Goal: Connect with others: Connect with others

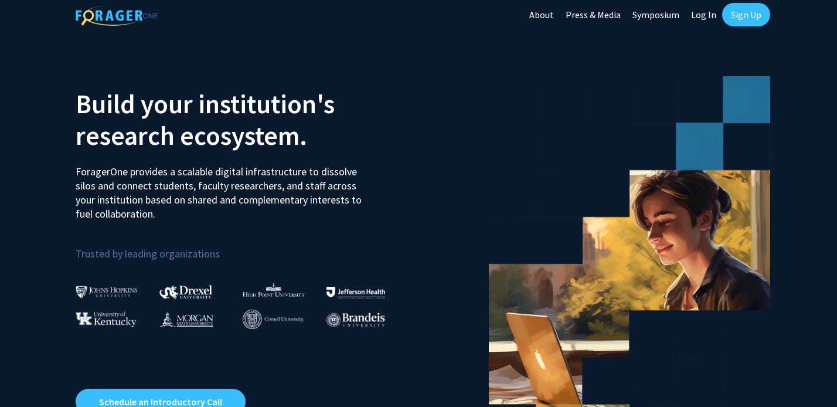
scroll to position [5, 0]
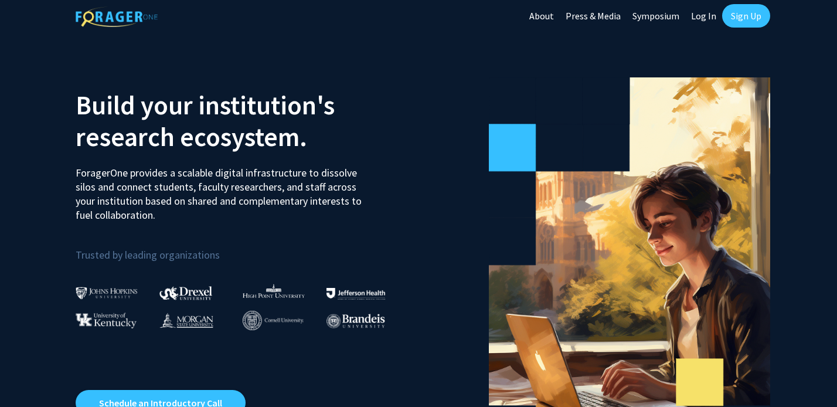
click at [705, 20] on link "Log In" at bounding box center [703, 15] width 37 height 41
select select
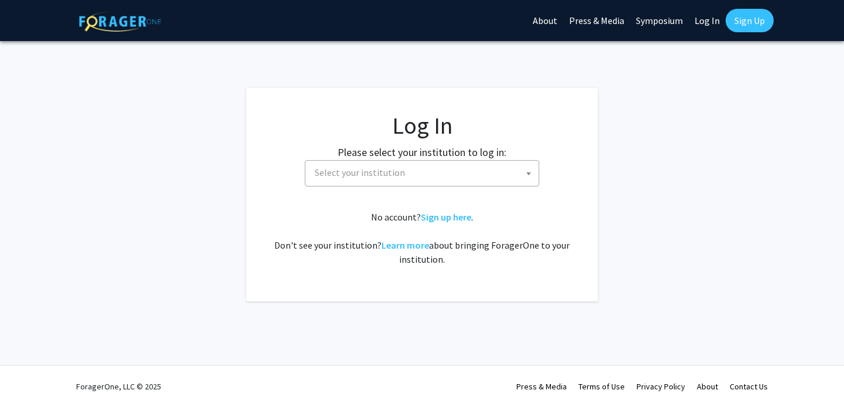
click at [446, 165] on span "Select your institution" at bounding box center [424, 173] width 228 height 24
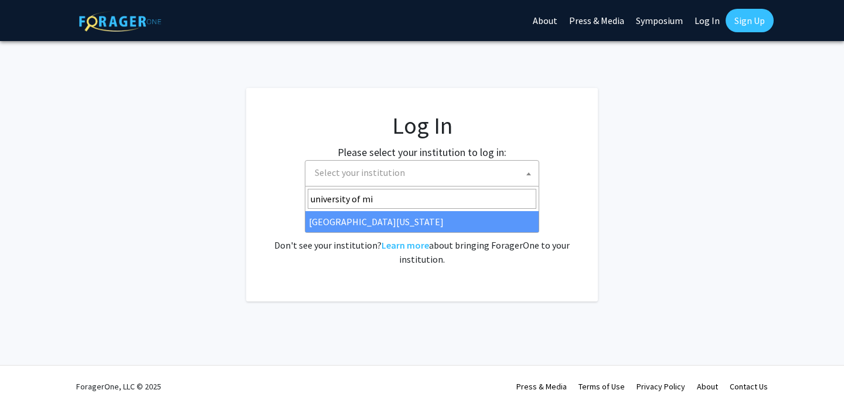
type input "university of mi"
select select "33"
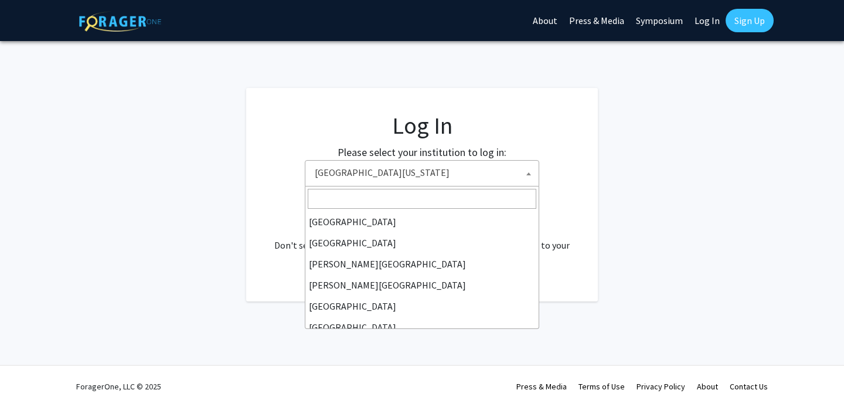
scroll to position [410, 0]
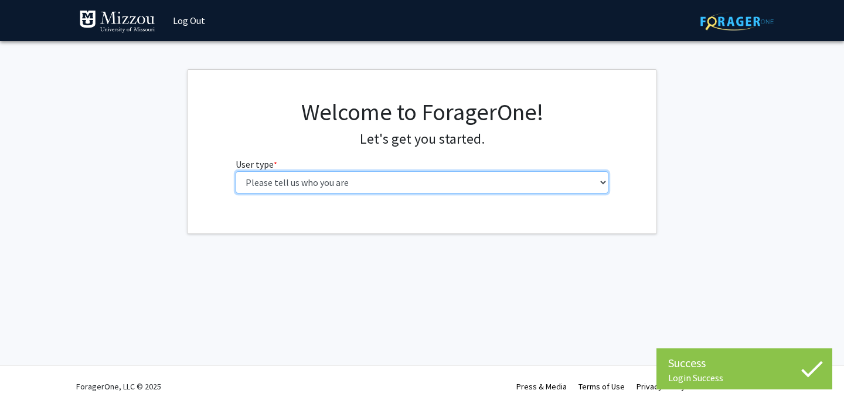
click at [471, 176] on select "Please tell us who you are Undergraduate Student Master's Student Doctoral Cand…" at bounding box center [421, 182] width 373 height 22
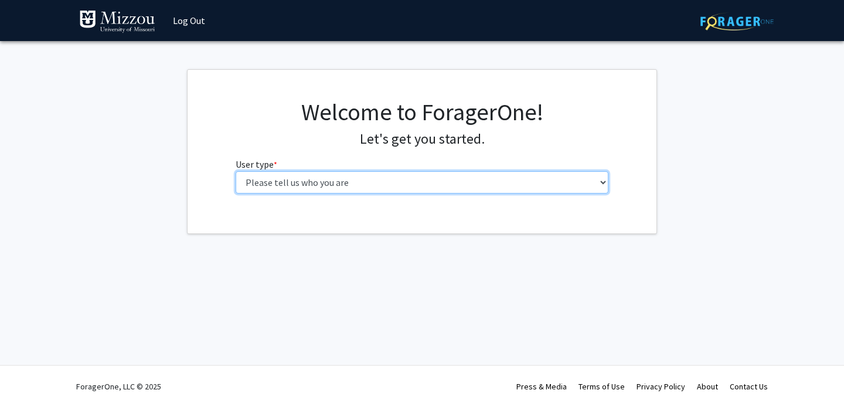
click at [441, 187] on select "Please tell us who you are Undergraduate Student Master's Student Doctoral Cand…" at bounding box center [421, 182] width 373 height 22
select select "1: undergrad"
click at [235, 171] on select "Please tell us who you are Undergraduate Student Master's Student Doctoral Cand…" at bounding box center [421, 182] width 373 height 22
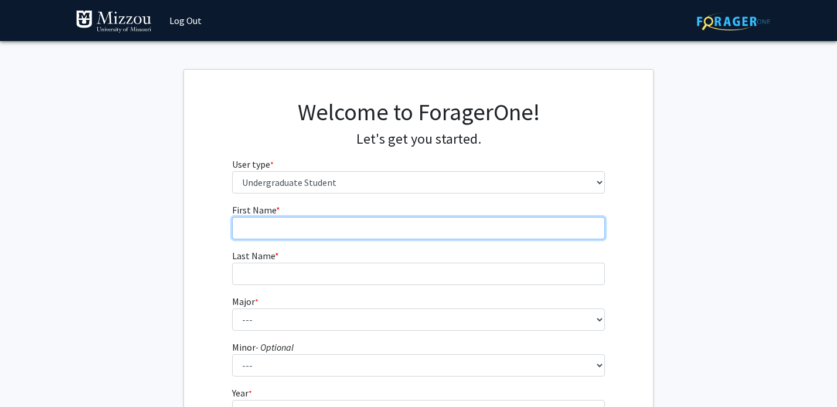
click at [441, 237] on input "First Name * required" at bounding box center [418, 228] width 373 height 22
type input "Maaz"
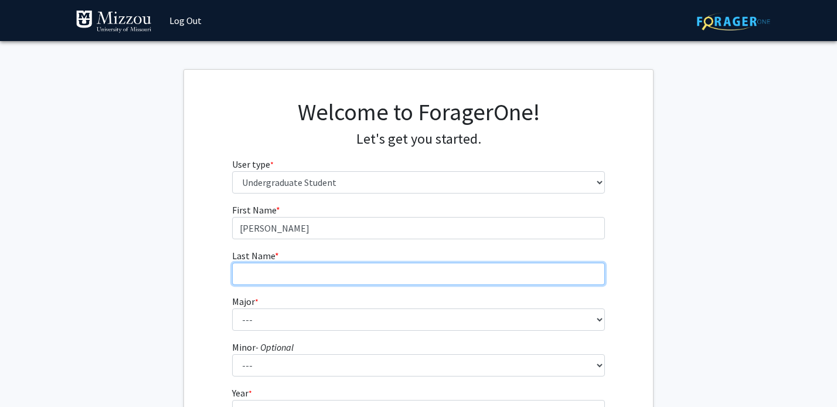
type input "Chohan"
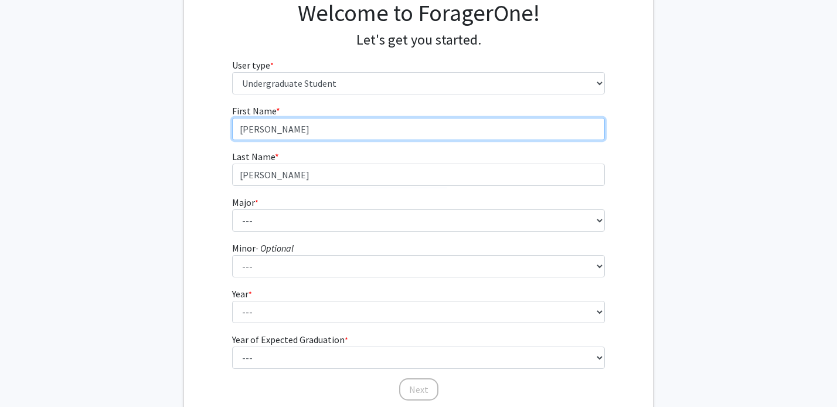
scroll to position [108, 0]
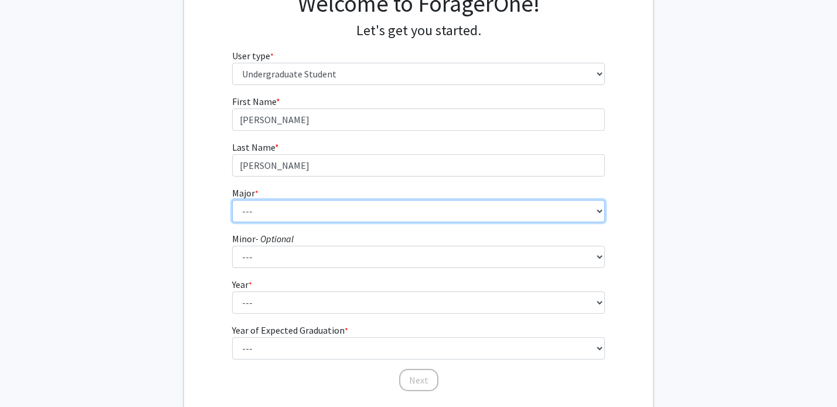
click at [308, 205] on select "--- Agribusiness Management Agricultural Education Agricultural Education: Comm…" at bounding box center [418, 211] width 373 height 22
select select "14: 2503"
click at [232, 200] on select "--- Agribusiness Management Agricultural Education Agricultural Education: Comm…" at bounding box center [418, 211] width 373 height 22
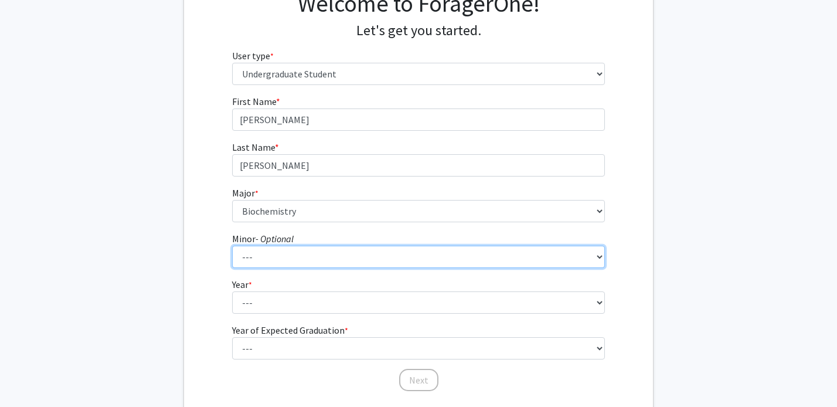
click at [273, 255] on select "--- Accountancy Aerospace Engineering Aerospace Studies Agribusiness Management…" at bounding box center [418, 256] width 373 height 22
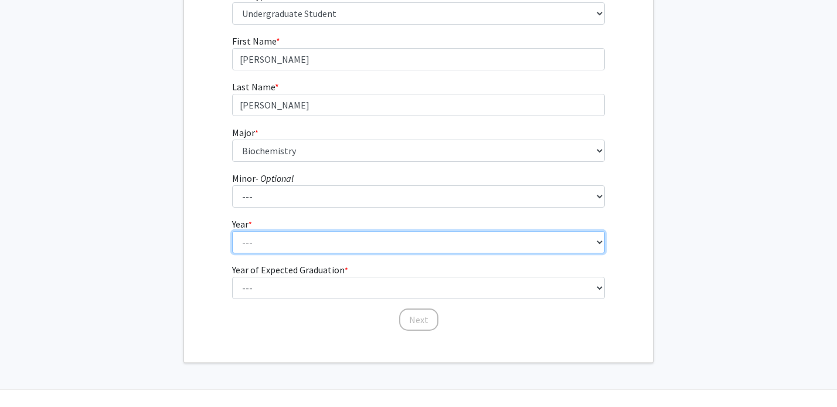
click at [253, 238] on select "--- First-year Sophomore Junior Senior Postbaccalaureate Certificate" at bounding box center [418, 242] width 373 height 22
select select "2: sophomore"
click at [232, 231] on select "--- First-year Sophomore Junior Senior Postbaccalaureate Certificate" at bounding box center [418, 242] width 373 height 22
click at [262, 247] on select "--- First-year Sophomore Junior Senior Postbaccalaureate Certificate" at bounding box center [418, 242] width 373 height 22
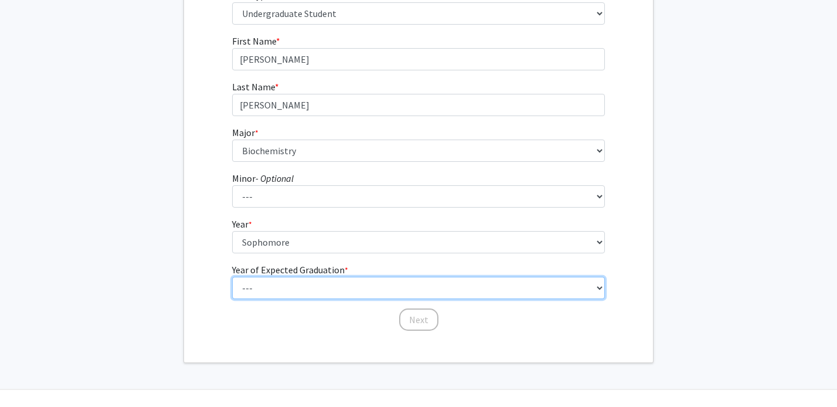
click at [259, 281] on select "--- 2025 2026 2027 2028 2029 2030 2031 2032 2033 2034" at bounding box center [418, 288] width 373 height 22
select select "4: 2028"
click at [232, 277] on select "--- 2025 2026 2027 2028 2029 2030 2031 2032 2033 2034" at bounding box center [418, 288] width 373 height 22
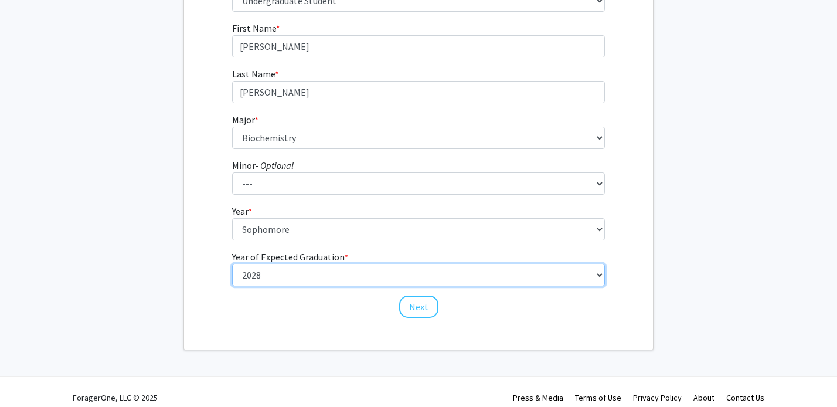
scroll to position [192, 0]
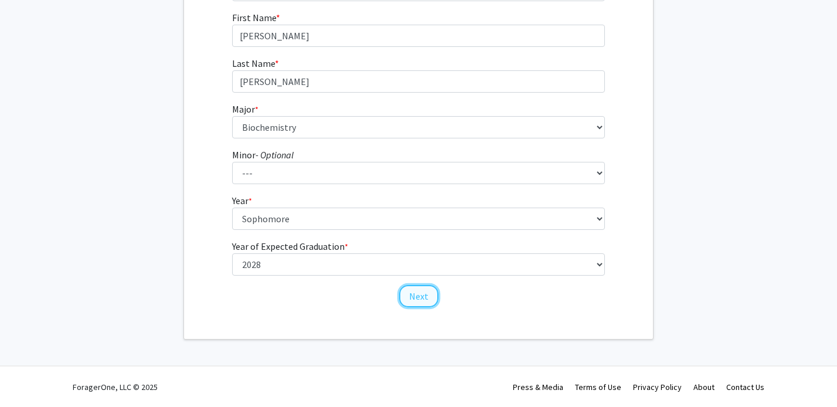
click at [402, 297] on button "Next" at bounding box center [418, 296] width 39 height 22
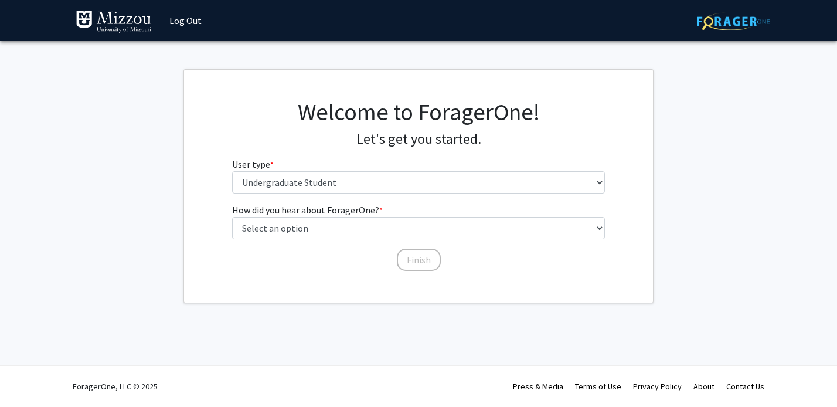
scroll to position [0, 0]
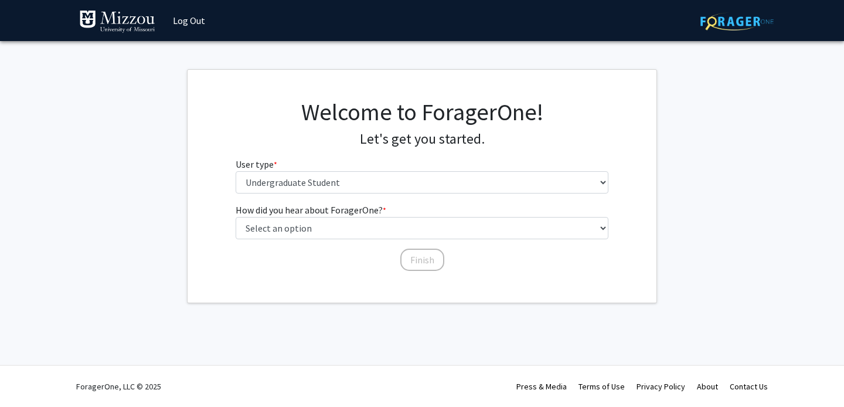
click at [387, 277] on div "Welcome to ForagerOne! Let's get you started. User type * required Please tell …" at bounding box center [421, 186] width 469 height 233
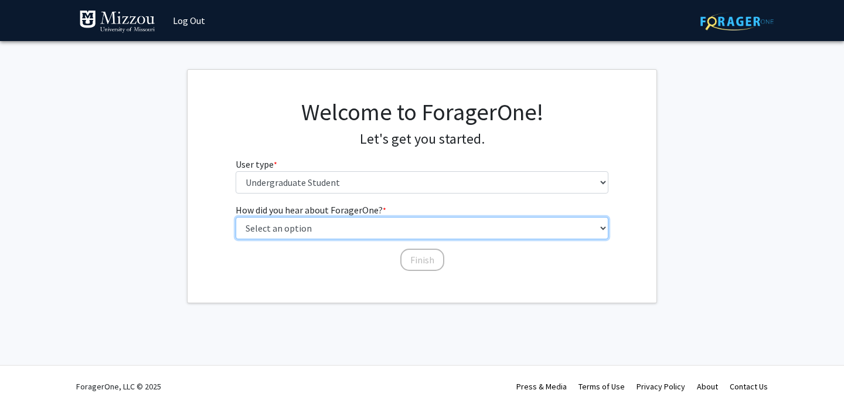
click at [368, 230] on select "Select an option Peer/student recommendation Faculty/staff recommendation Unive…" at bounding box center [421, 228] width 373 height 22
select select "1: peer_recommendation"
click at [235, 217] on select "Select an option Peer/student recommendation Faculty/staff recommendation Unive…" at bounding box center [421, 228] width 373 height 22
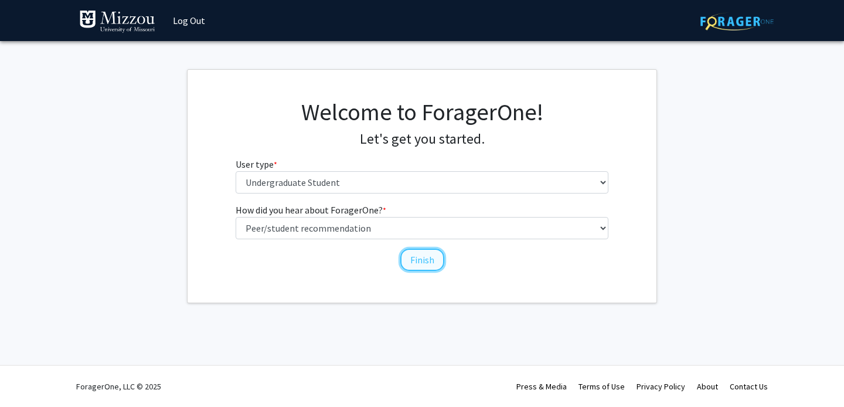
click at [417, 258] on button "Finish" at bounding box center [422, 259] width 44 height 22
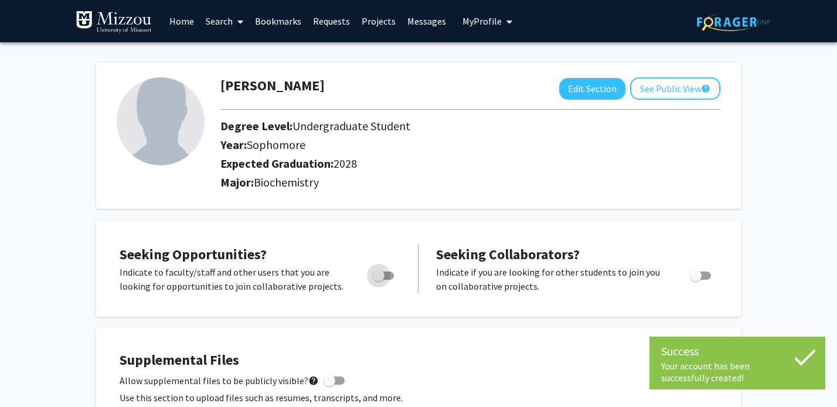
click at [380, 279] on span "Toggle" at bounding box center [379, 275] width 12 height 12
click at [378, 279] on input "Are you actively seeking opportunities?" at bounding box center [378, 279] width 1 height 1
checkbox input "true"
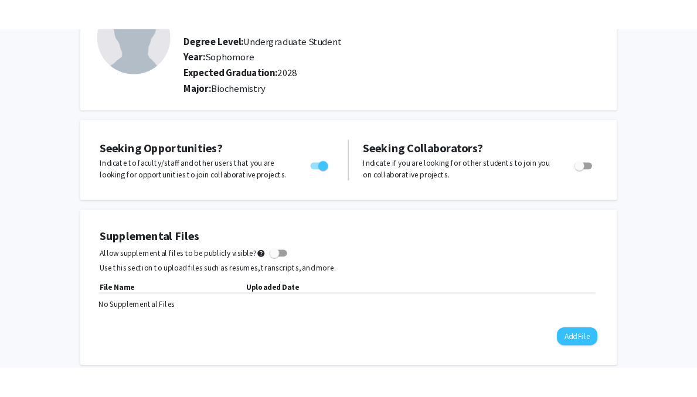
scroll to position [129, 0]
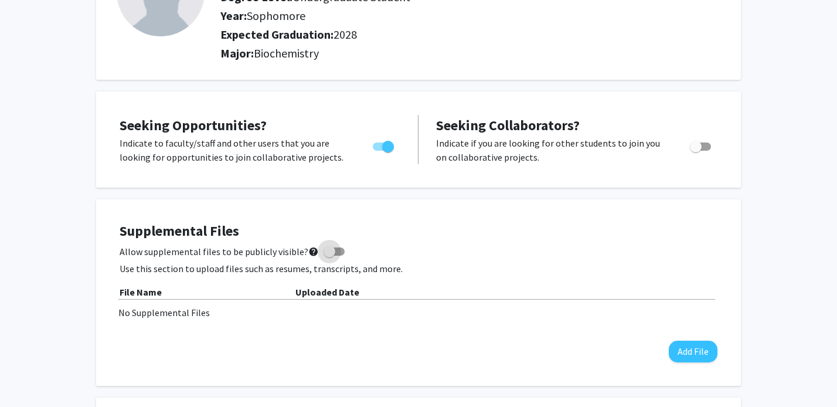
click at [323, 252] on span at bounding box center [329, 251] width 12 height 12
click at [329, 255] on input "Allow supplemental files to be publicly visible? help" at bounding box center [329, 255] width 1 height 1
click at [333, 252] on span at bounding box center [339, 251] width 12 height 12
click at [329, 255] on input "Allow supplemental files to be publicly visible? help" at bounding box center [329, 255] width 1 height 1
checkbox input "false"
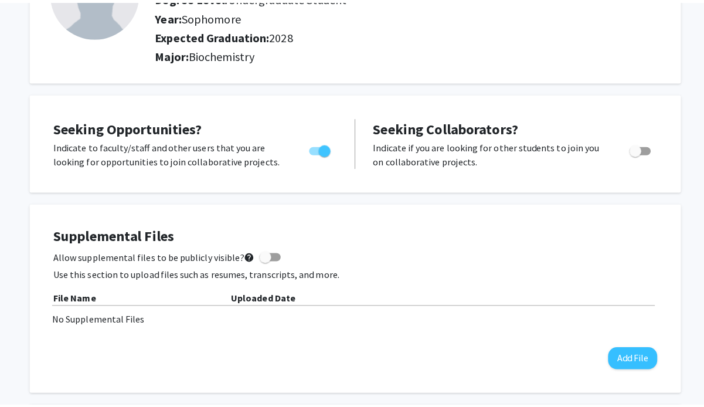
scroll to position [148, 0]
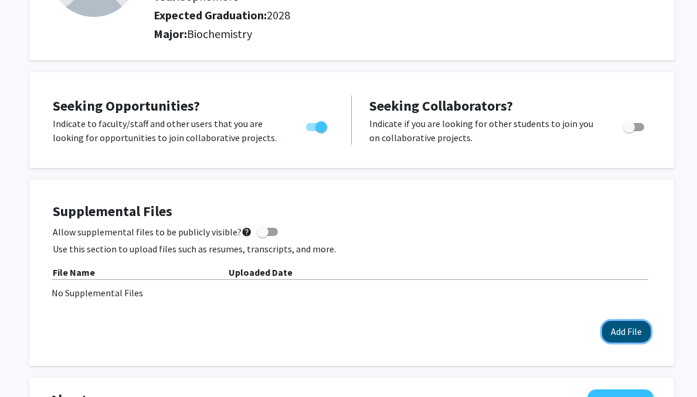
click at [627, 330] on button "Add File" at bounding box center [626, 332] width 49 height 22
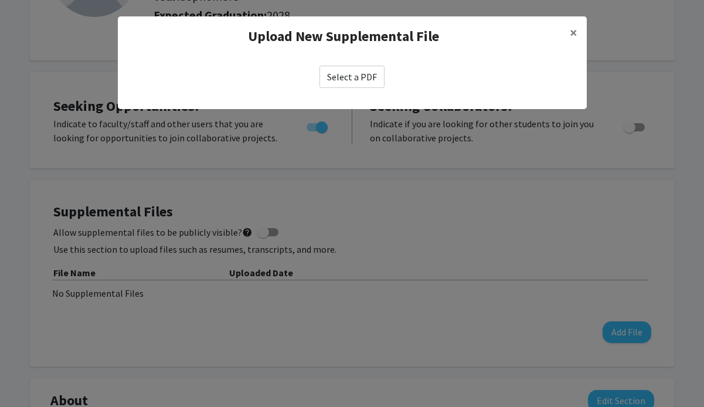
click at [364, 69] on label "Select a PDF" at bounding box center [351, 77] width 65 height 22
click at [0, 0] on input "Select a PDF" at bounding box center [0, 0] width 0 height 0
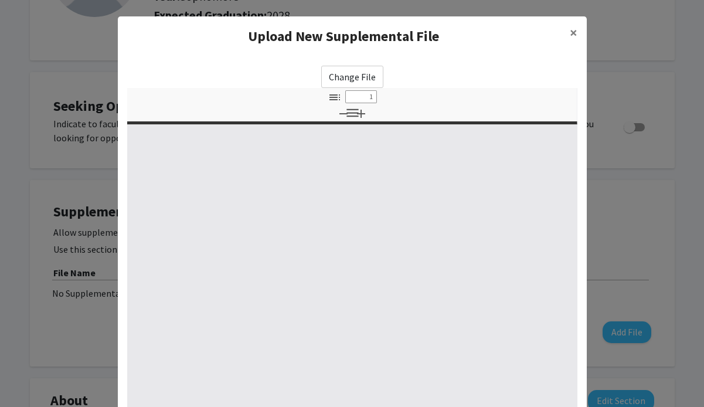
type input "0"
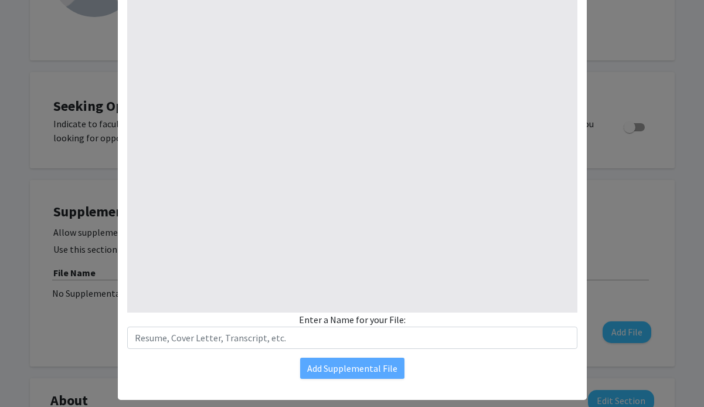
select select "custom"
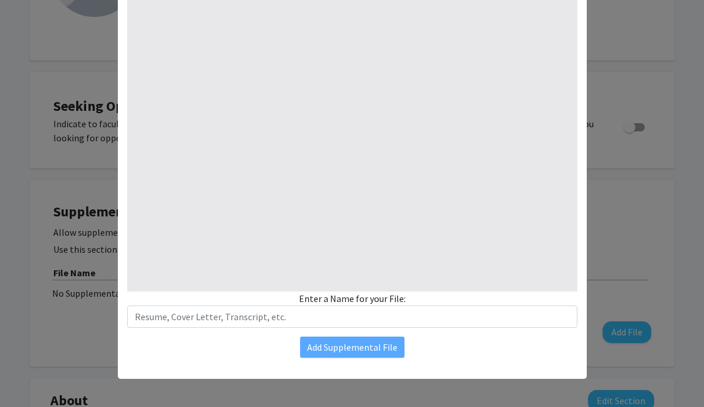
type input "1"
select select "auto"
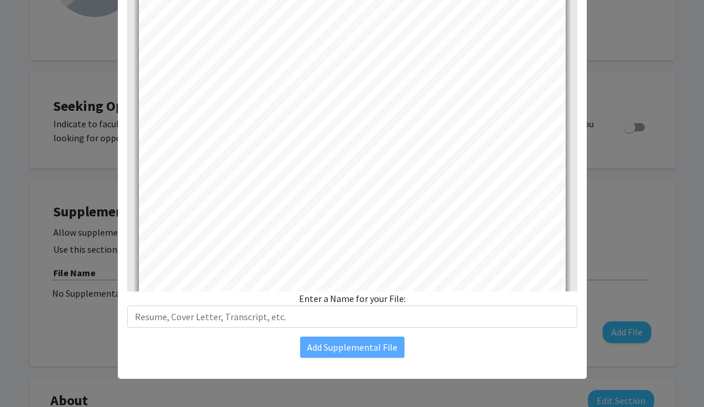
scroll to position [0, 0]
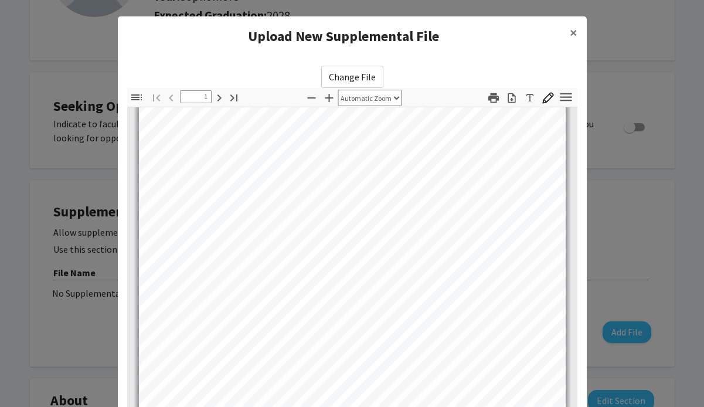
type input "2"
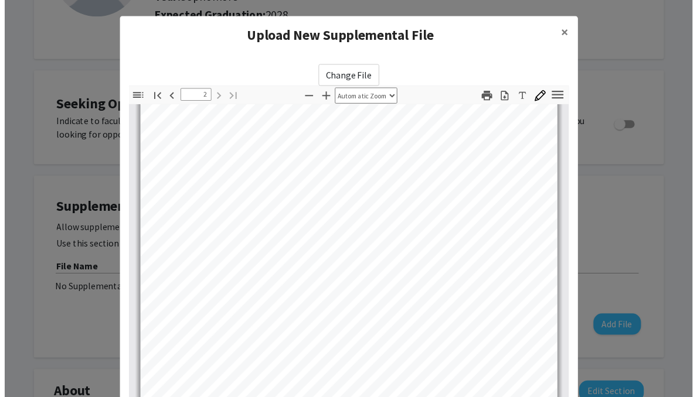
scroll to position [789, 0]
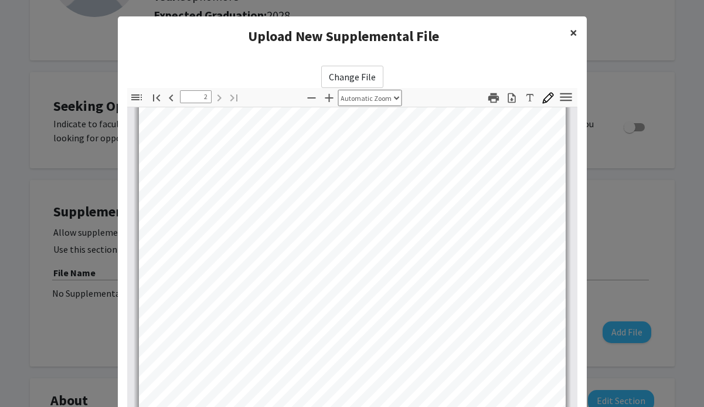
click at [569, 34] on span "×" at bounding box center [573, 32] width 8 height 18
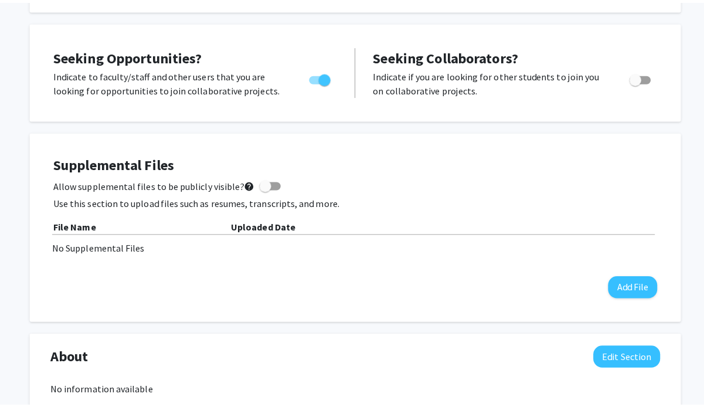
scroll to position [215, 0]
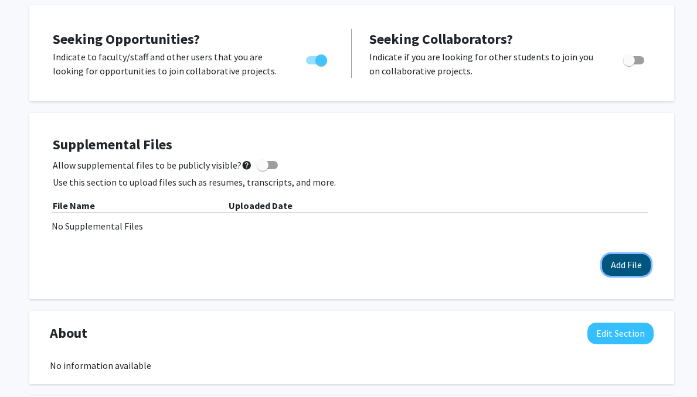
click at [630, 267] on button "Add File" at bounding box center [626, 265] width 49 height 22
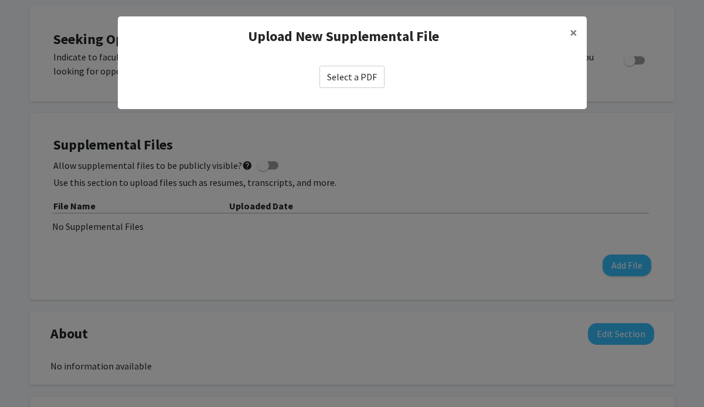
click at [361, 76] on label "Select a PDF" at bounding box center [351, 77] width 65 height 22
click at [0, 0] on input "Select a PDF" at bounding box center [0, 0] width 0 height 0
select select "custom"
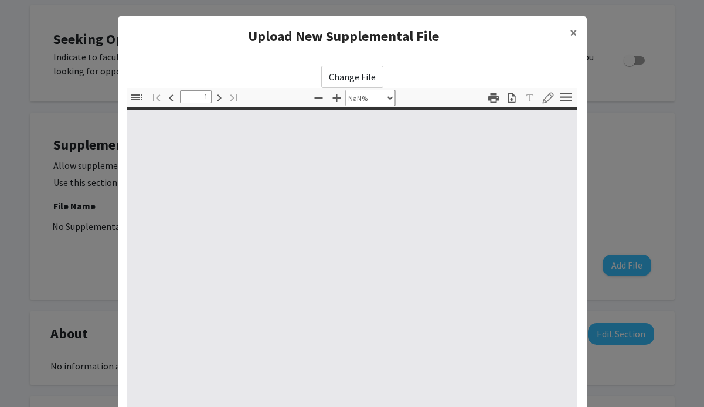
type input "0"
select select "custom"
type input "1"
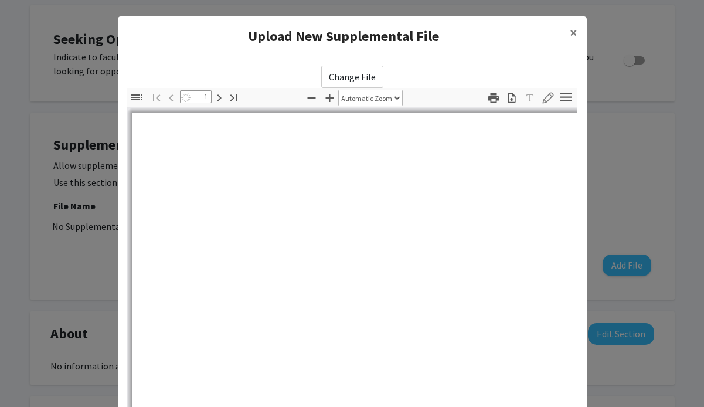
select select "auto"
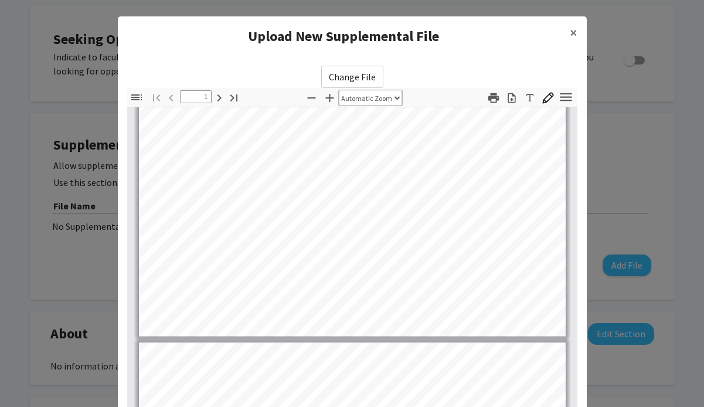
type input "2"
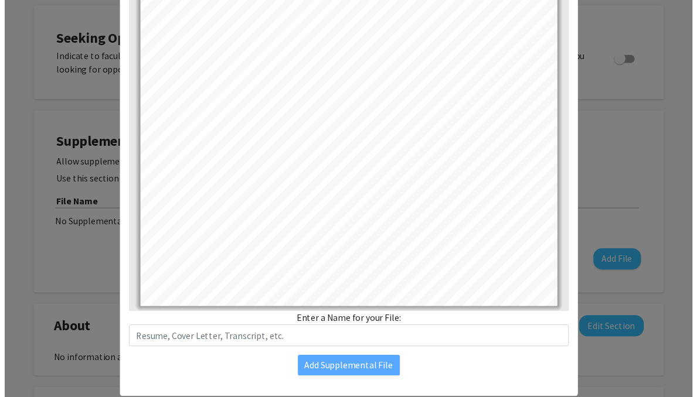
scroll to position [148, 0]
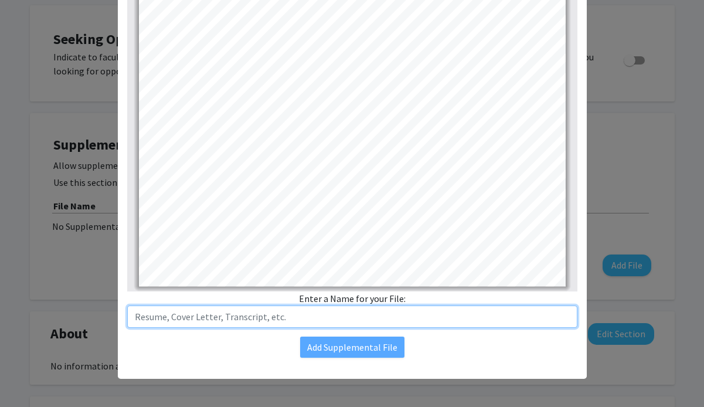
click at [333, 310] on input "text" at bounding box center [352, 316] width 450 height 22
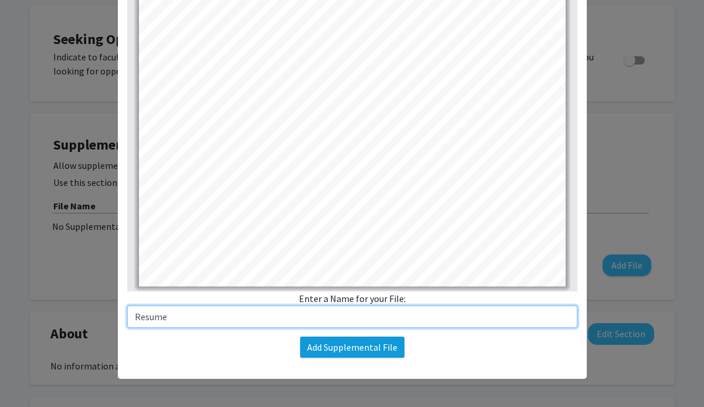
type input "Resume"
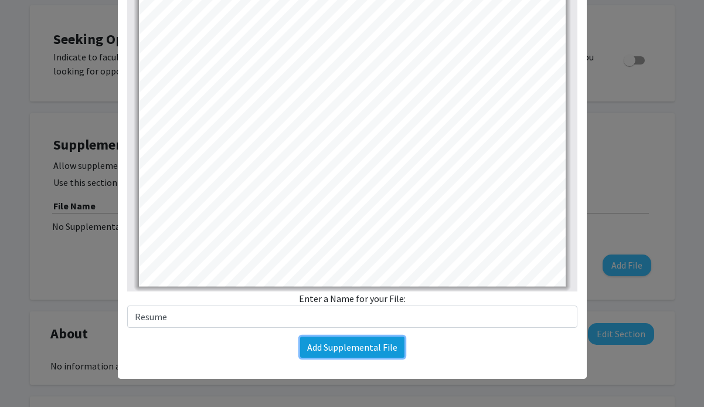
click at [347, 346] on button "Add Supplemental File" at bounding box center [352, 346] width 104 height 21
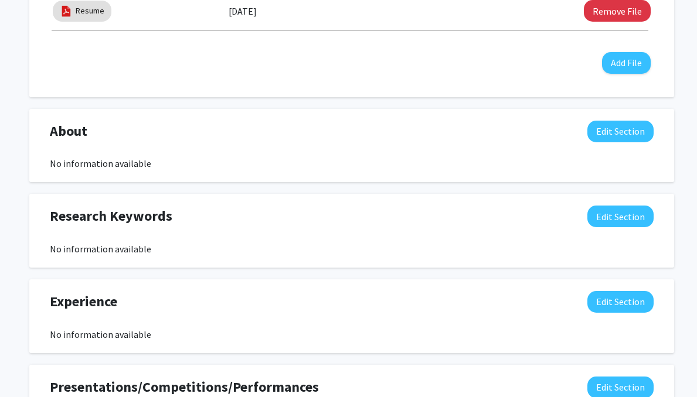
scroll to position [466, 0]
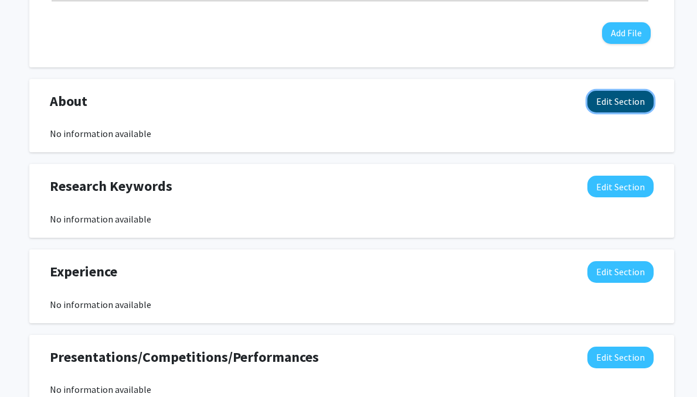
click at [618, 98] on button "Edit Section" at bounding box center [620, 102] width 66 height 22
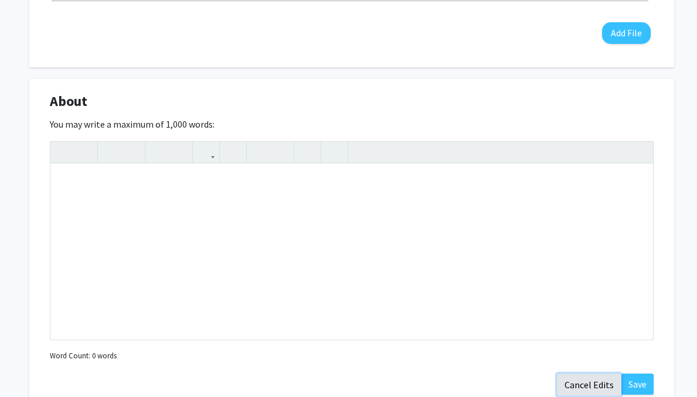
click at [589, 381] on button "Cancel Edits" at bounding box center [589, 385] width 64 height 22
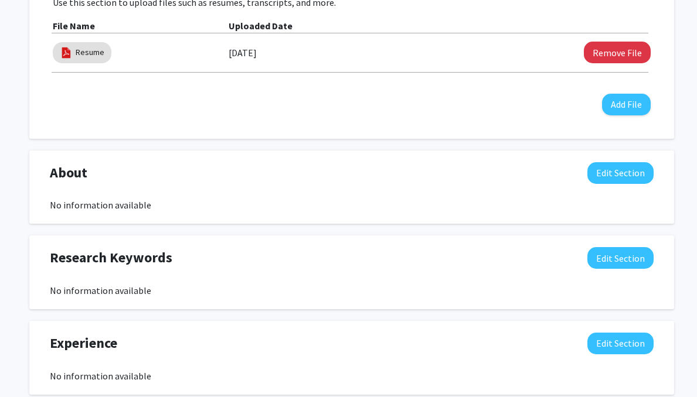
scroll to position [382, 0]
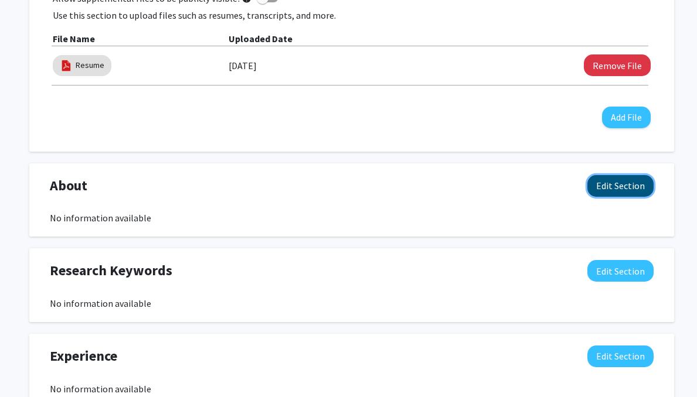
click at [610, 186] on button "Edit Section" at bounding box center [620, 186] width 66 height 22
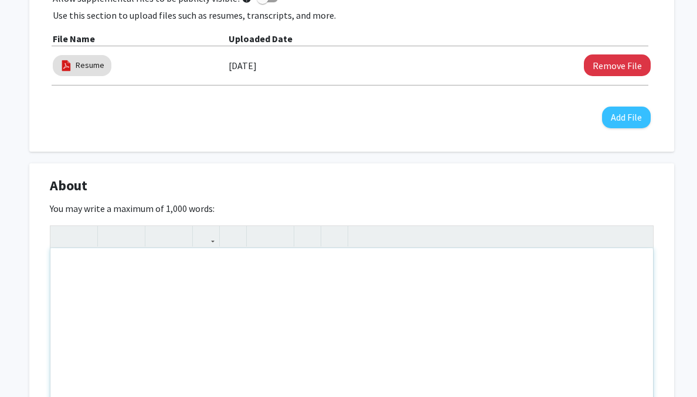
click at [452, 290] on div "Note to users with screen readers: Please deactivate our accessibility plugin f…" at bounding box center [351, 336] width 602 height 176
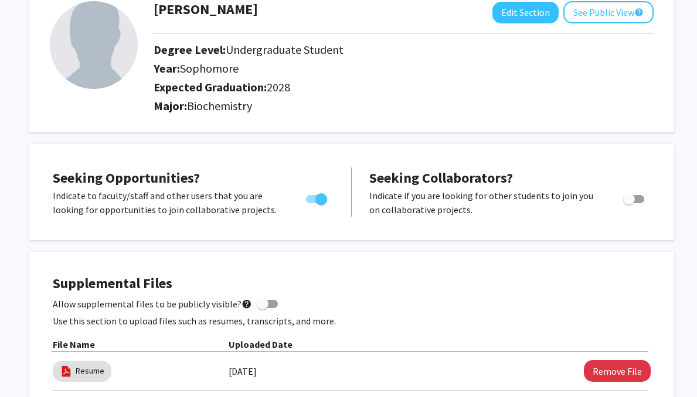
scroll to position [0, 0]
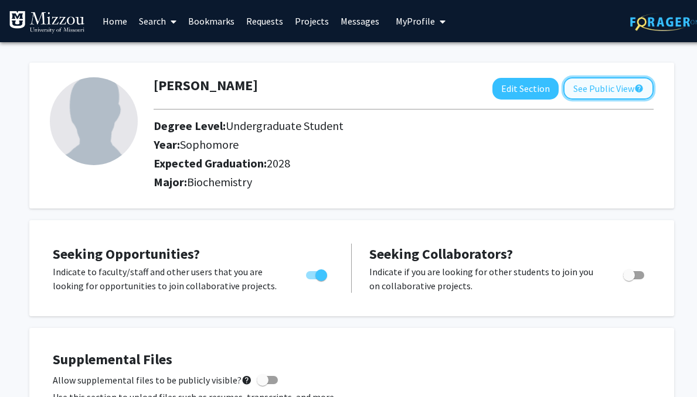
click at [576, 91] on button "See Public View help" at bounding box center [608, 88] width 90 height 22
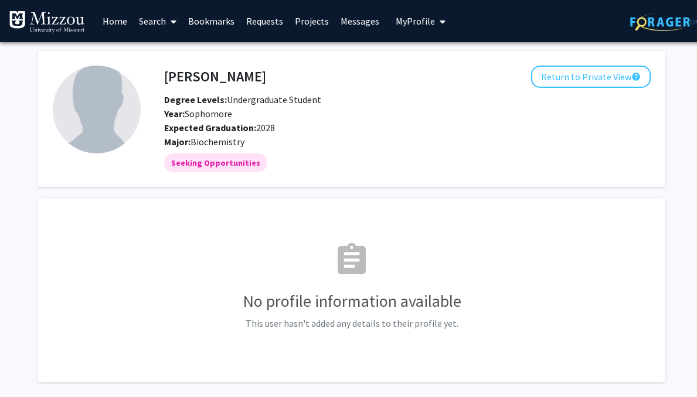
click at [153, 25] on link "Search" at bounding box center [157, 21] width 49 height 41
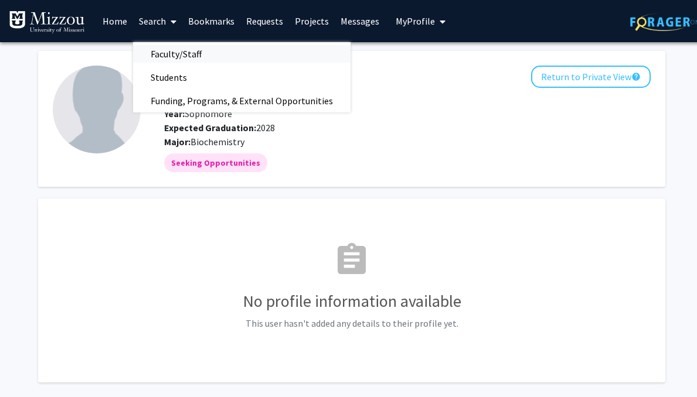
click at [169, 51] on span "Faculty/Staff" at bounding box center [176, 53] width 86 height 23
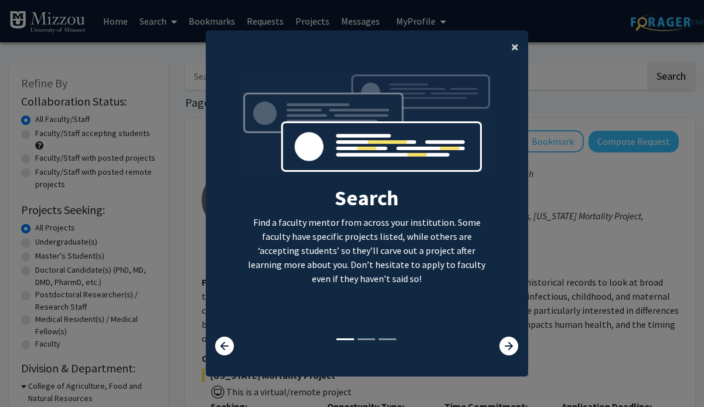
click at [511, 47] on span "×" at bounding box center [515, 46] width 8 height 18
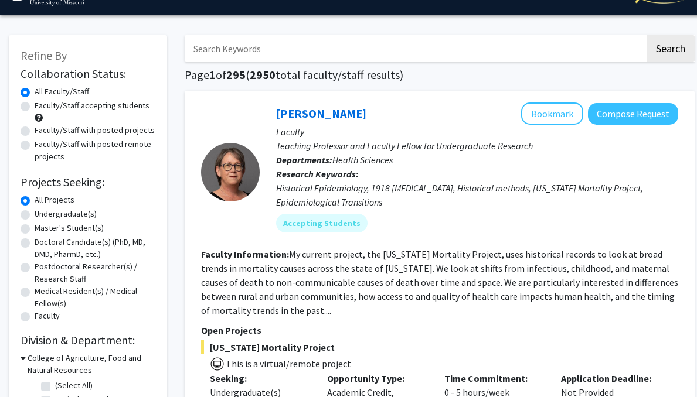
scroll to position [26, 0]
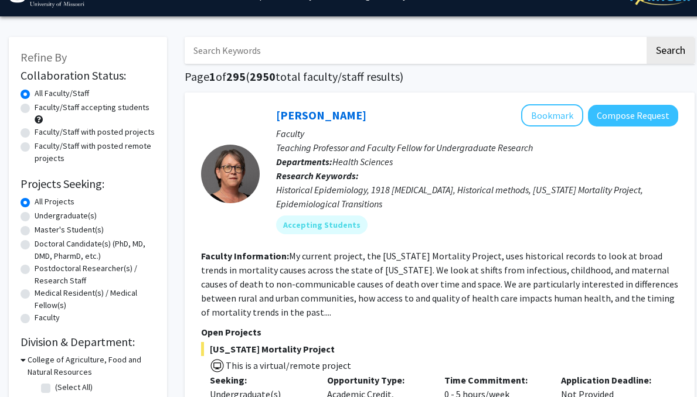
click at [436, 58] on input "Search Keywords" at bounding box center [415, 50] width 460 height 27
click at [35, 105] on label "Faculty/Staff accepting students" at bounding box center [92, 107] width 115 height 12
click at [35, 105] on input "Faculty/Staff accepting students" at bounding box center [39, 105] width 8 height 8
radio input "true"
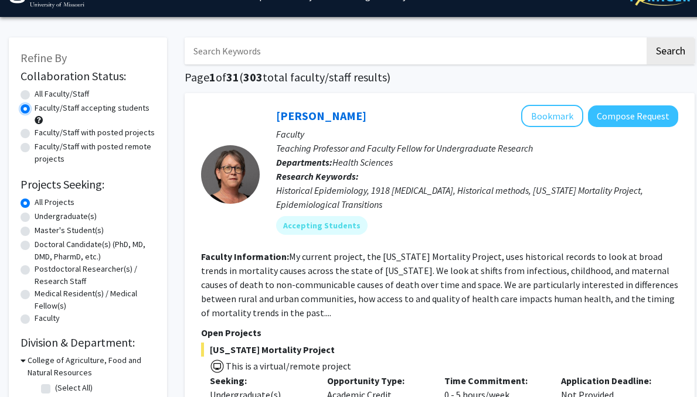
scroll to position [35, 0]
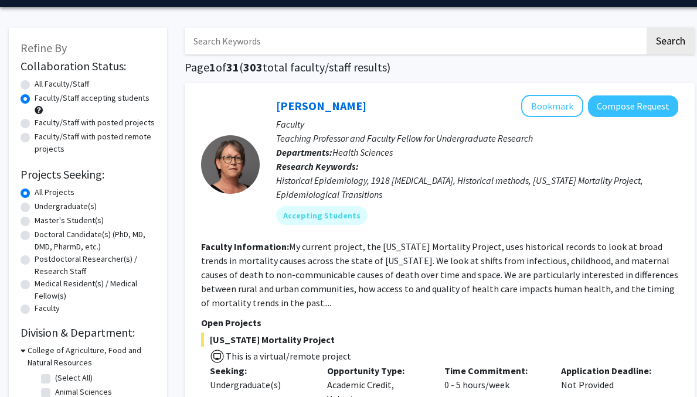
click at [35, 203] on label "Undergraduate(s)" at bounding box center [66, 206] width 62 height 12
click at [35, 203] on input "Undergraduate(s)" at bounding box center [39, 204] width 8 height 8
radio input "true"
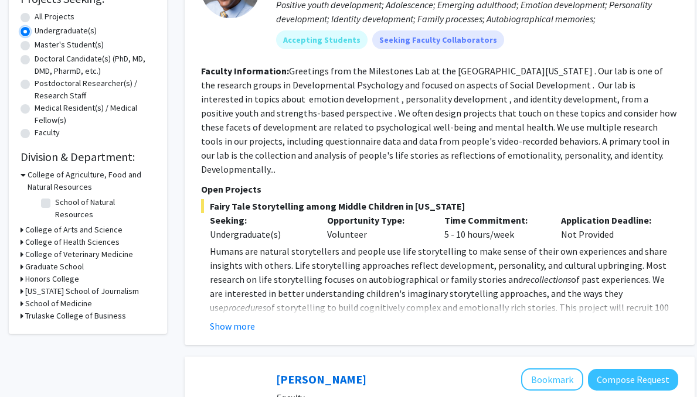
scroll to position [190, 0]
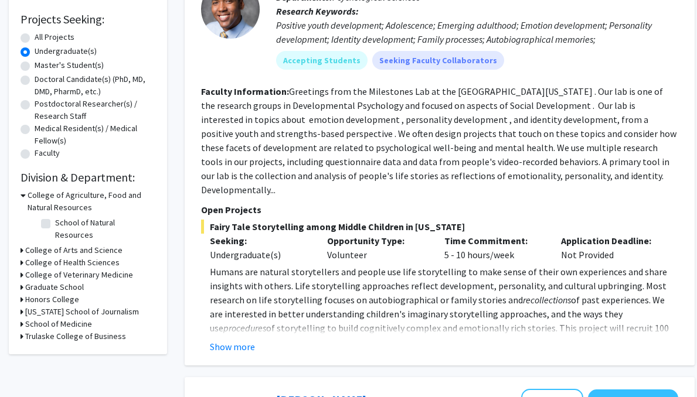
click at [55, 222] on label "School of Natural Resources" at bounding box center [103, 229] width 97 height 25
click at [55, 222] on input "School of Natural Resources" at bounding box center [59, 221] width 8 height 8
checkbox input "true"
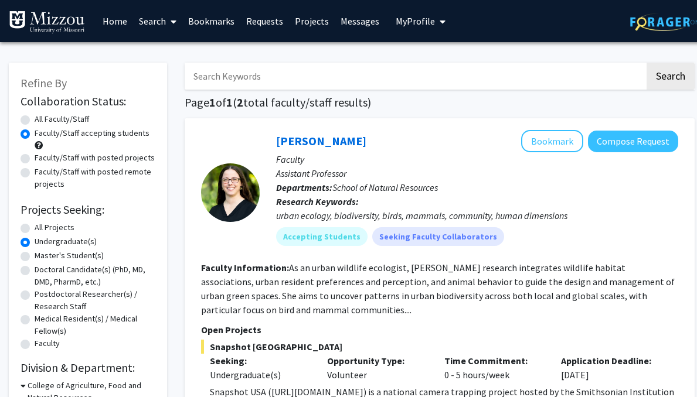
click at [35, 228] on label "All Projects" at bounding box center [55, 227] width 40 height 12
click at [35, 228] on input "All Projects" at bounding box center [39, 225] width 8 height 8
radio input "true"
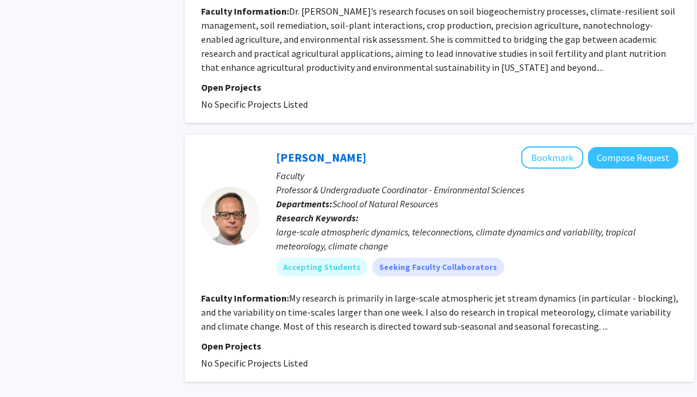
scroll to position [2945, 0]
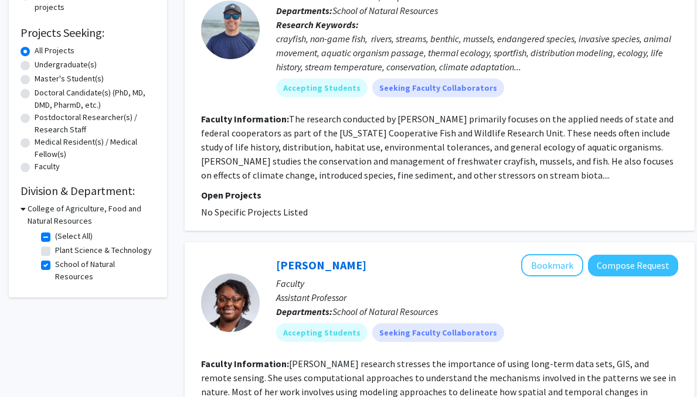
scroll to position [178, 0]
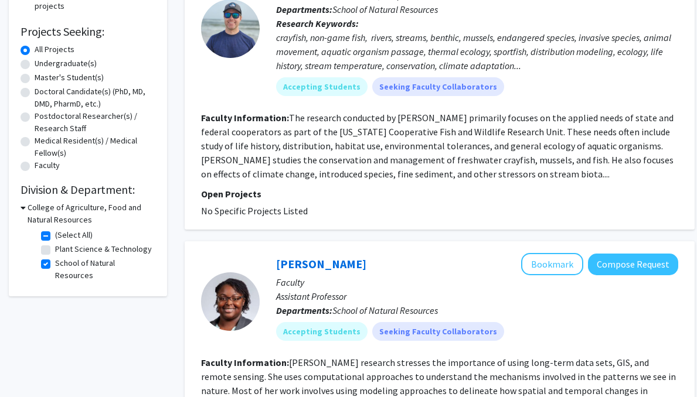
click at [55, 264] on label "School of Natural Resources" at bounding box center [103, 269] width 97 height 25
click at [55, 264] on input "School of Natural Resources" at bounding box center [59, 261] width 8 height 8
checkbox input "false"
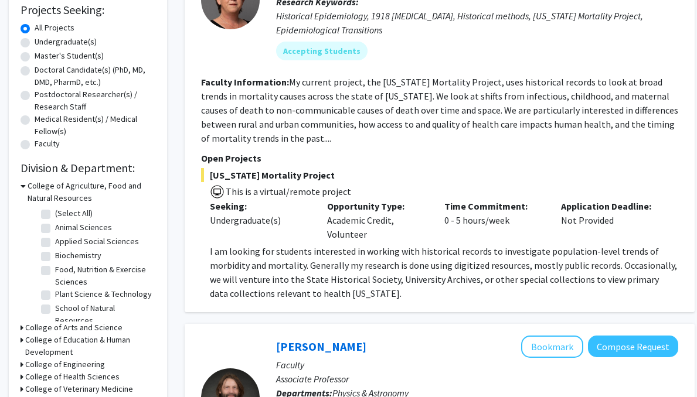
scroll to position [208, 0]
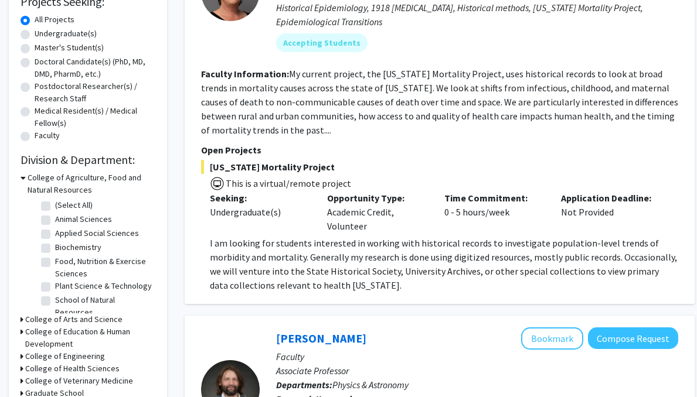
click at [55, 249] on label "Biochemistry" at bounding box center [78, 247] width 46 height 12
click at [55, 249] on input "Biochemistry" at bounding box center [59, 245] width 8 height 8
checkbox input "true"
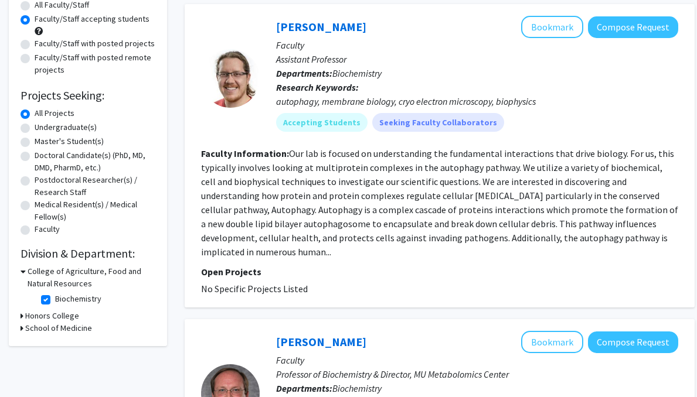
scroll to position [128, 0]
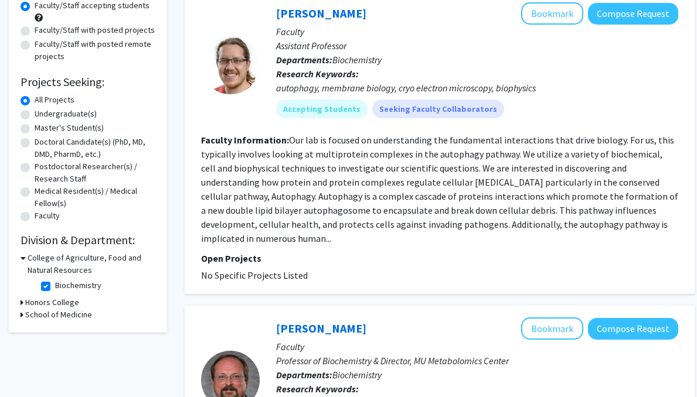
click at [55, 284] on label "Biochemistry" at bounding box center [78, 285] width 46 height 12
click at [55, 284] on input "Biochemistry" at bounding box center [59, 283] width 8 height 8
checkbox input "false"
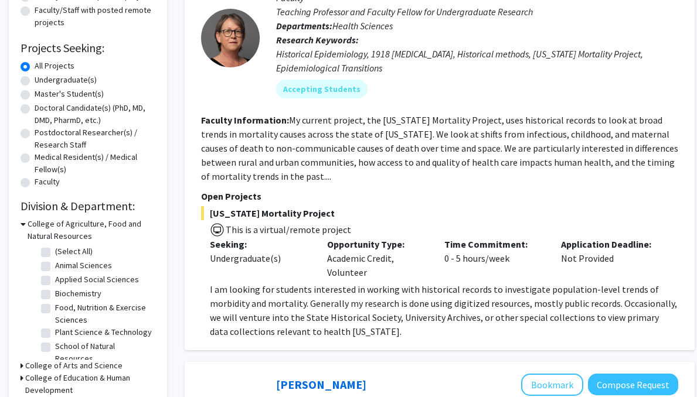
scroll to position [224, 0]
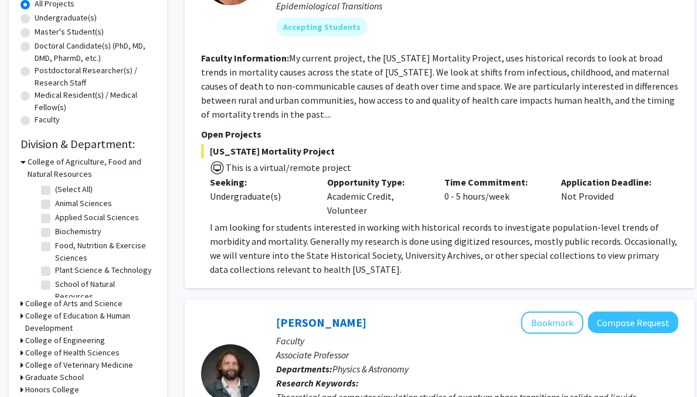
click at [22, 160] on icon at bounding box center [23, 162] width 5 height 12
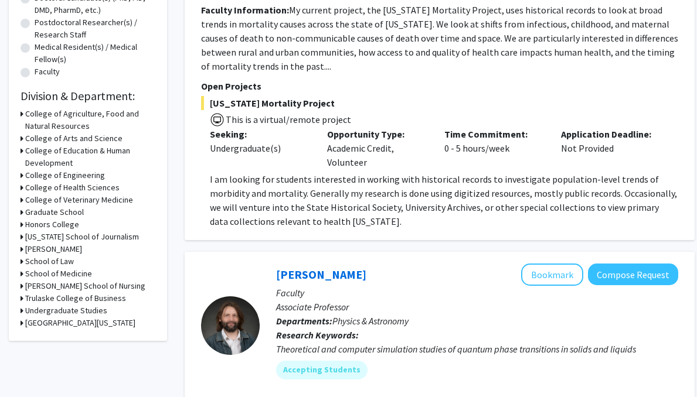
scroll to position [309, 0]
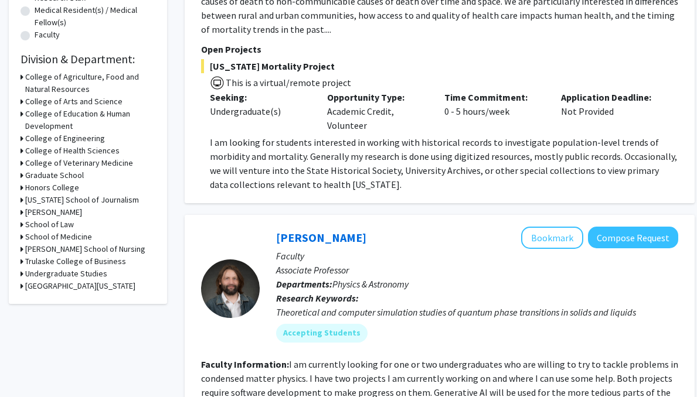
click at [35, 238] on h3 "School of Medicine" at bounding box center [58, 237] width 67 height 12
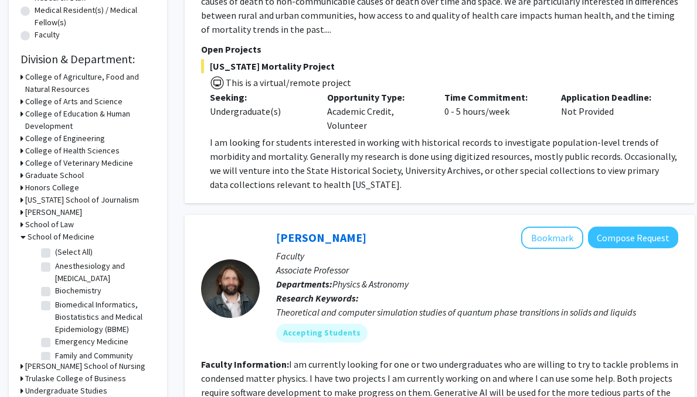
click at [55, 252] on label "(Select All)" at bounding box center [73, 252] width 37 height 12
click at [55, 252] on input "(Select All)" at bounding box center [59, 250] width 8 height 8
checkbox input "true"
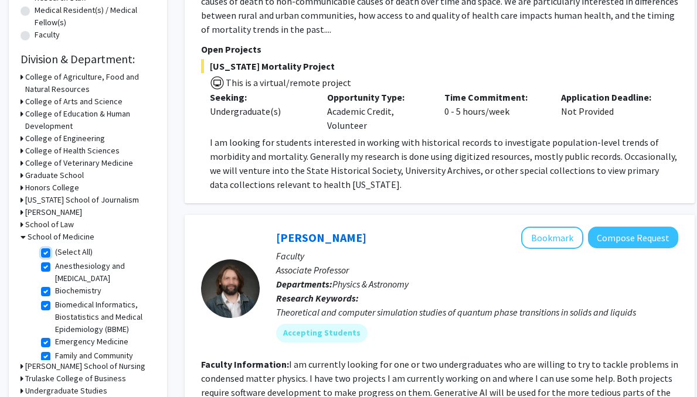
checkbox input "true"
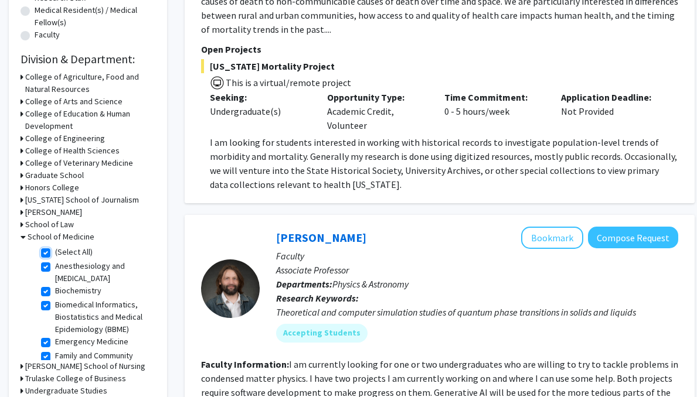
checkbox input "true"
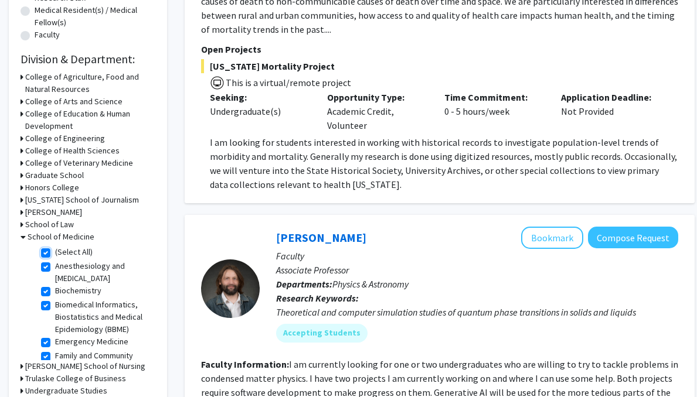
checkbox input "true"
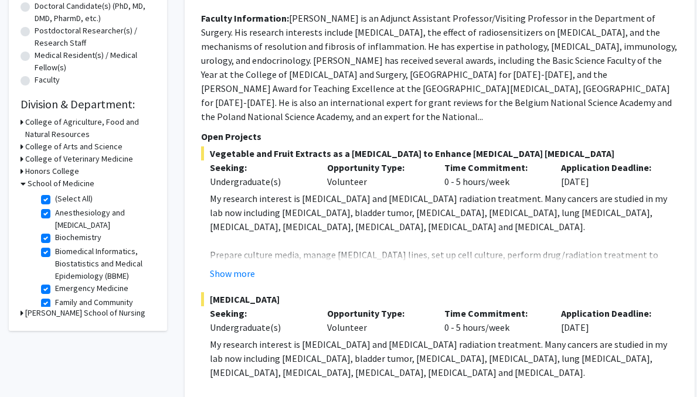
scroll to position [178, 0]
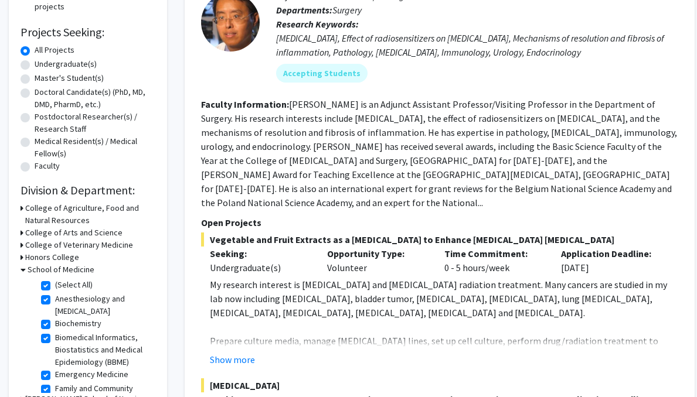
click at [35, 66] on label "Undergraduate(s)" at bounding box center [66, 64] width 62 height 12
click at [35, 66] on input "Undergraduate(s)" at bounding box center [39, 62] width 8 height 8
radio input "true"
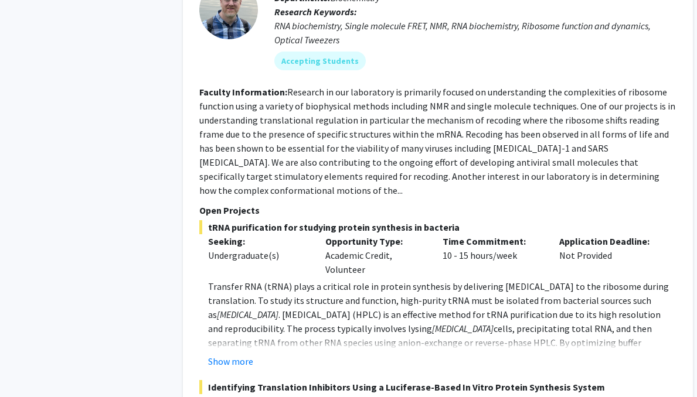
scroll to position [1180, 2]
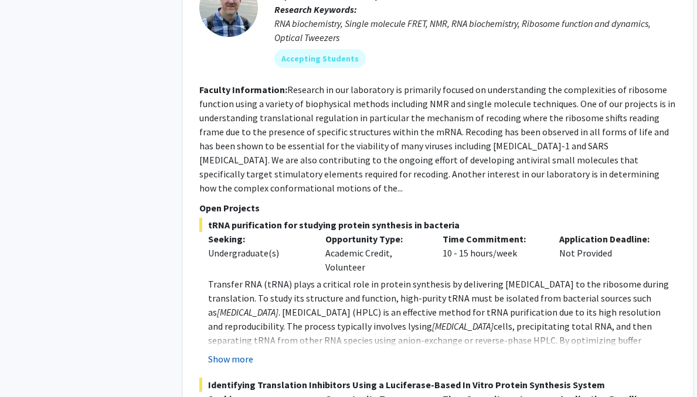
click at [229, 352] on button "Show more" at bounding box center [230, 359] width 45 height 14
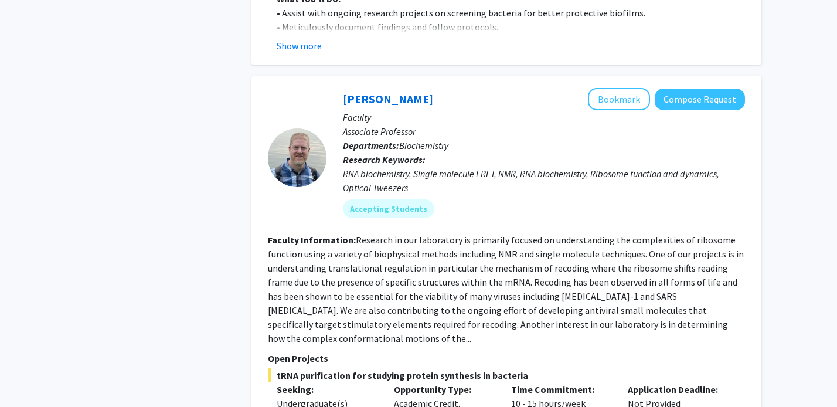
scroll to position [1049, 0]
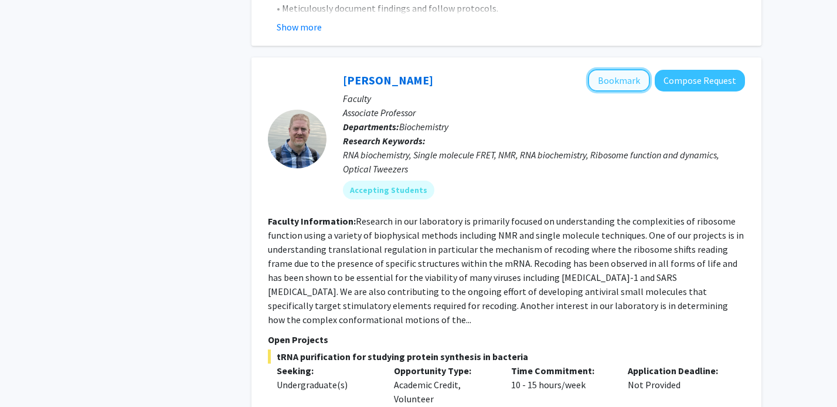
click at [606, 69] on button "Bookmark" at bounding box center [619, 80] width 62 height 22
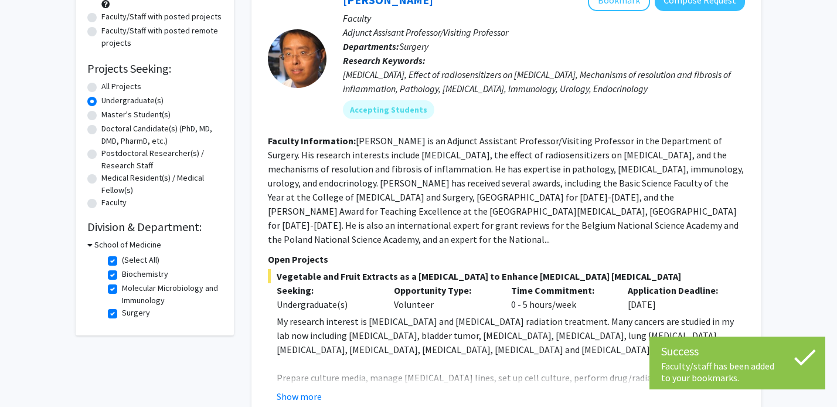
scroll to position [94, 0]
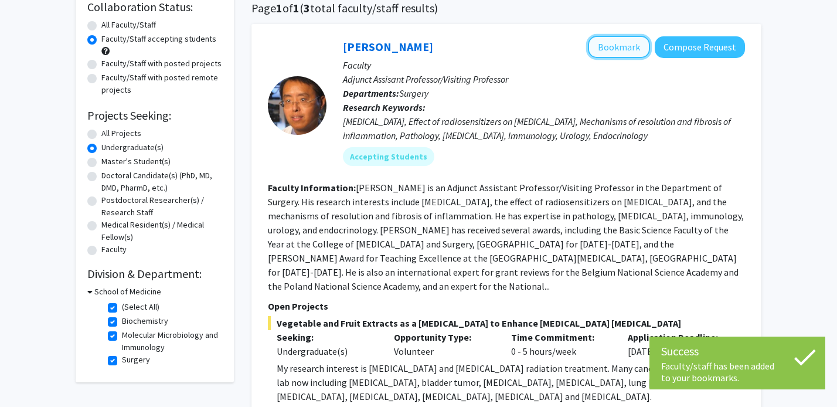
click at [630, 52] on button "Bookmark" at bounding box center [619, 47] width 62 height 22
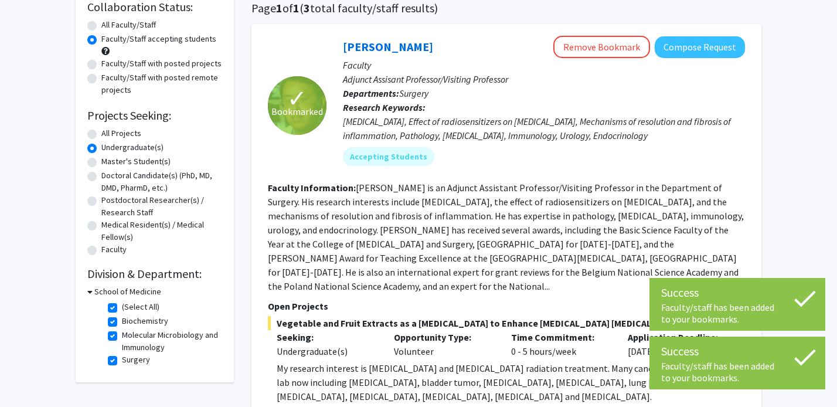
click at [601, 124] on div "[MEDICAL_DATA], Effect of radiosensitizers on [MEDICAL_DATA], Mechanisms of res…" at bounding box center [544, 128] width 402 height 28
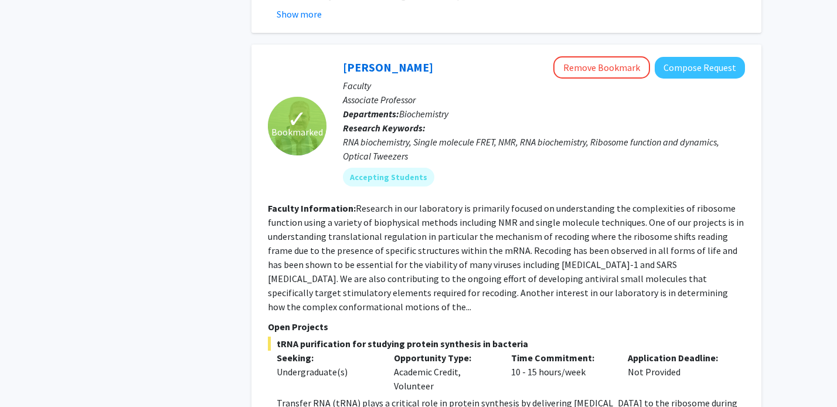
scroll to position [1042, 0]
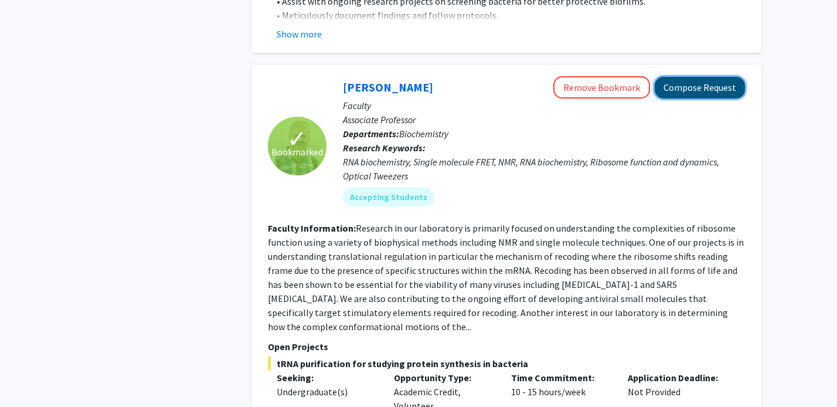
click at [683, 83] on button "Compose Request" at bounding box center [699, 88] width 90 height 22
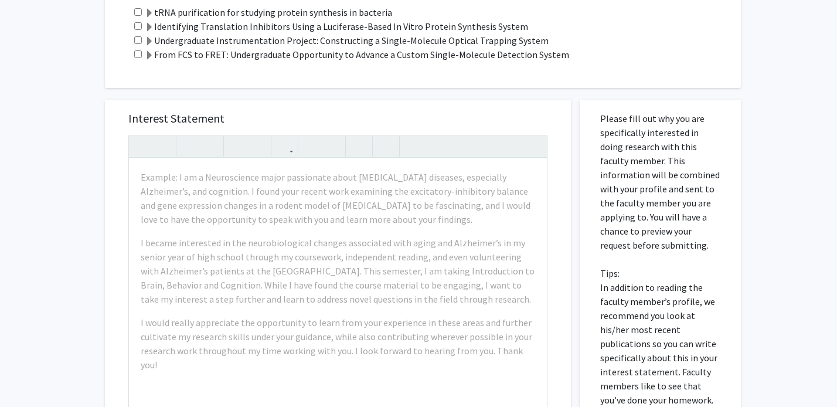
scroll to position [311, 0]
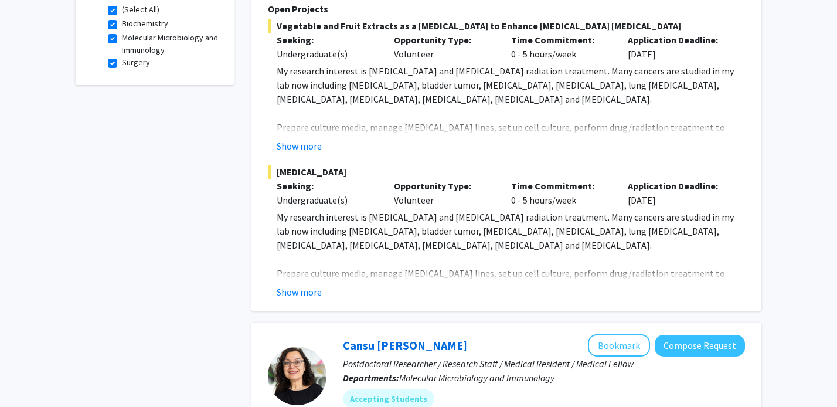
scroll to position [392, 0]
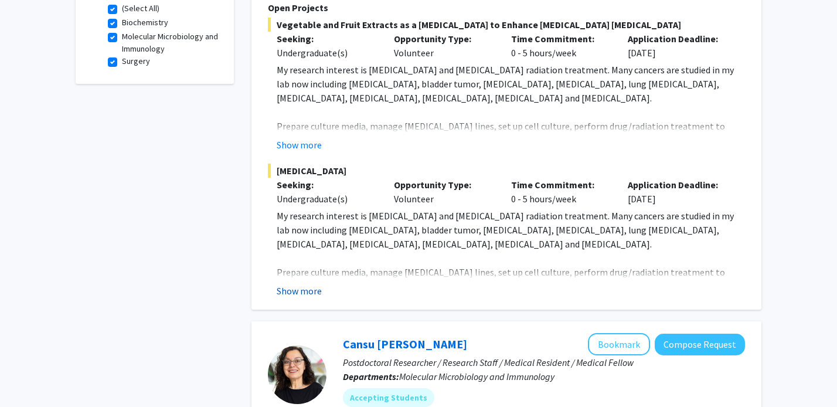
click at [294, 284] on button "Show more" at bounding box center [299, 291] width 45 height 14
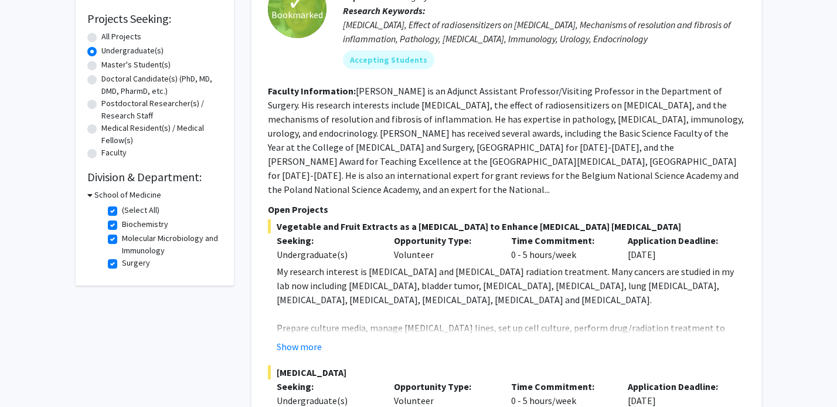
scroll to position [178, 0]
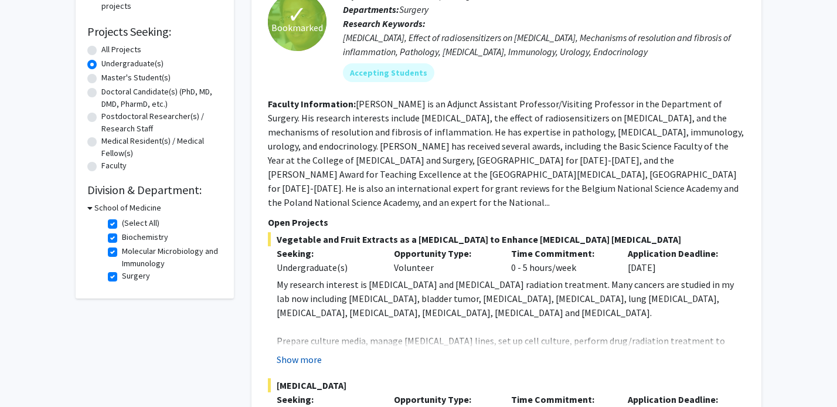
click at [298, 352] on button "Show more" at bounding box center [299, 359] width 45 height 14
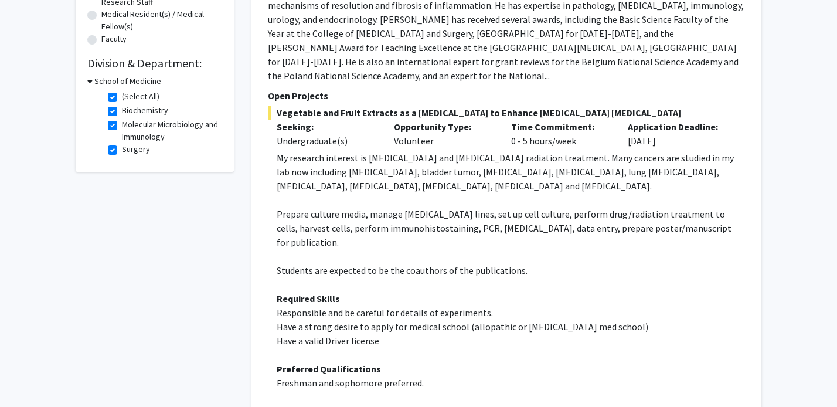
scroll to position [304, 0]
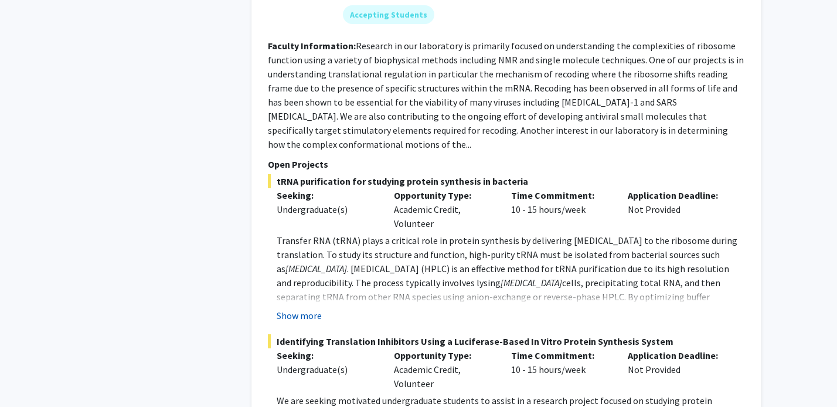
click at [313, 308] on button "Show more" at bounding box center [299, 315] width 45 height 14
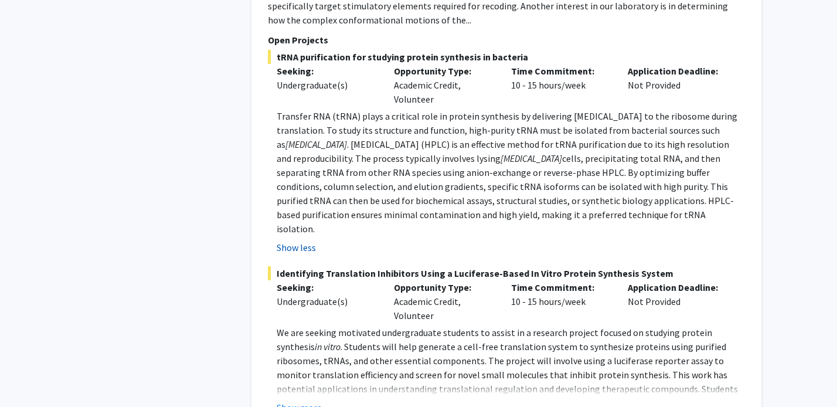
scroll to position [1941, 0]
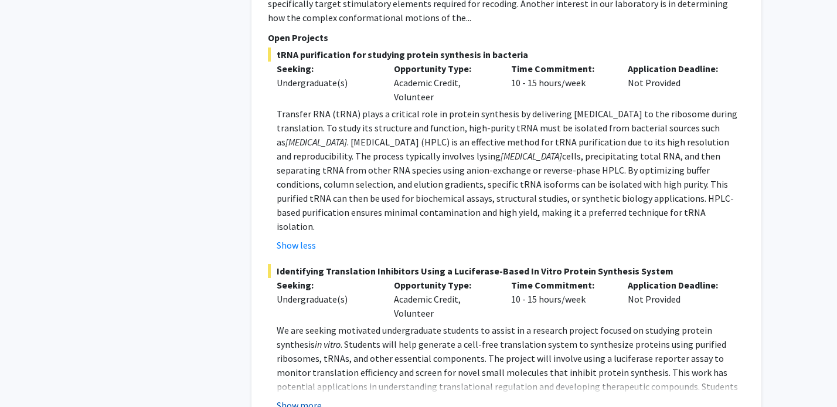
click at [303, 398] on button "Show more" at bounding box center [299, 405] width 45 height 14
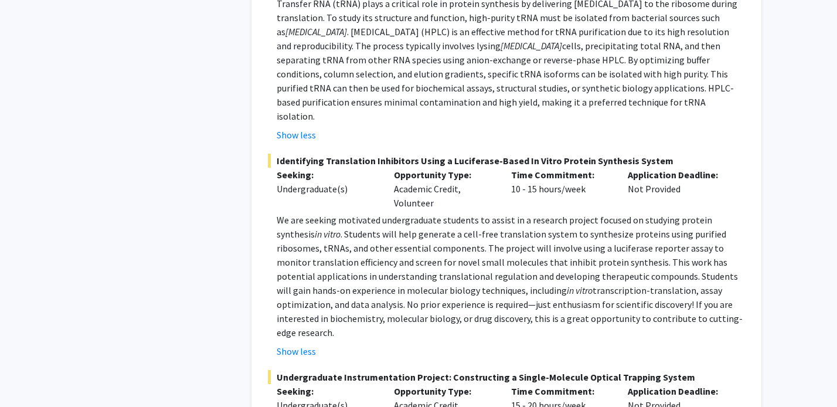
scroll to position [2134, 0]
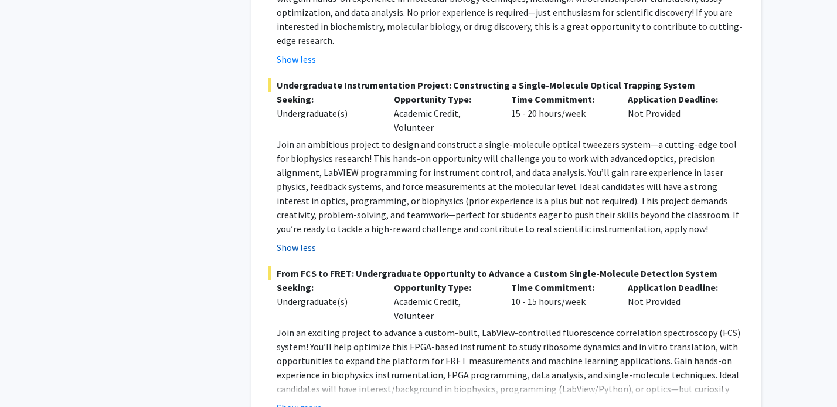
scroll to position [2355, 0]
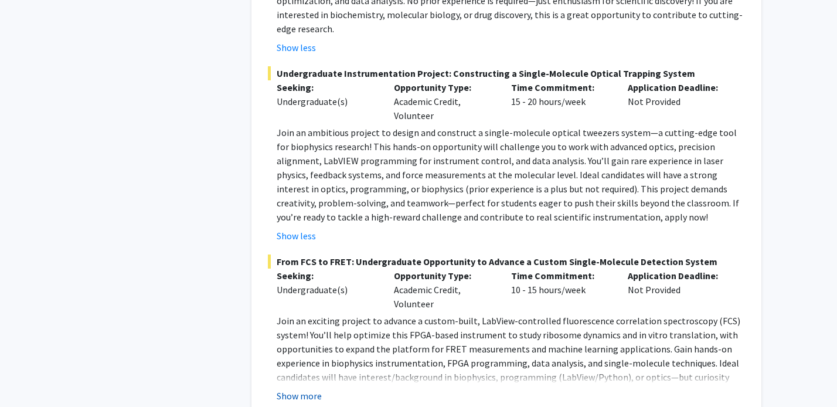
click at [301, 388] on button "Show more" at bounding box center [299, 395] width 45 height 14
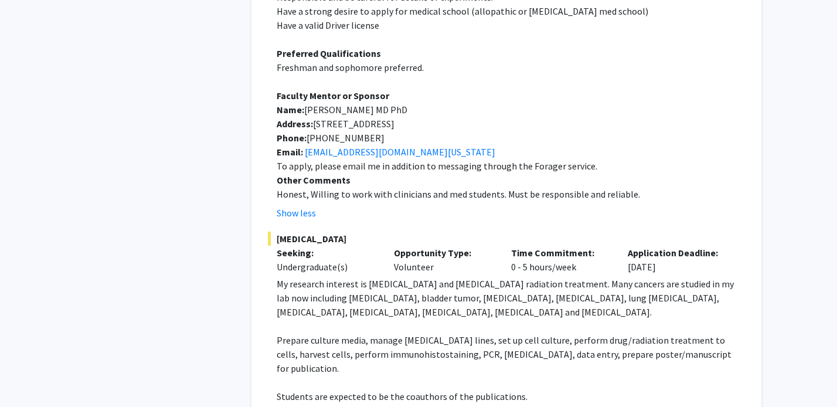
scroll to position [625, 0]
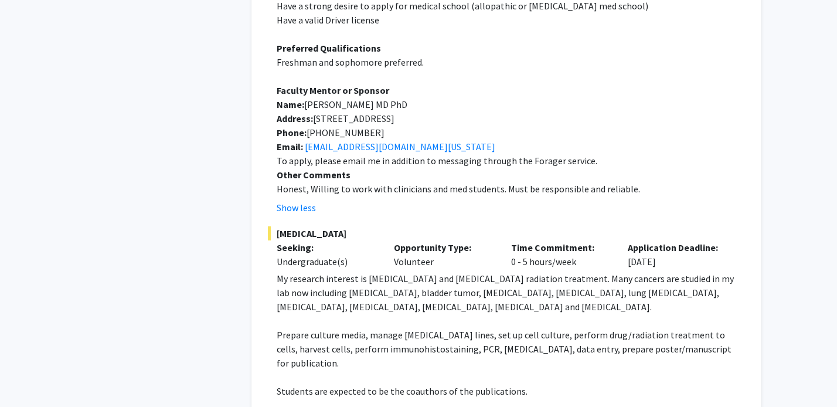
click at [357, 254] on div "Undergraduate(s)" at bounding box center [327, 261] width 100 height 14
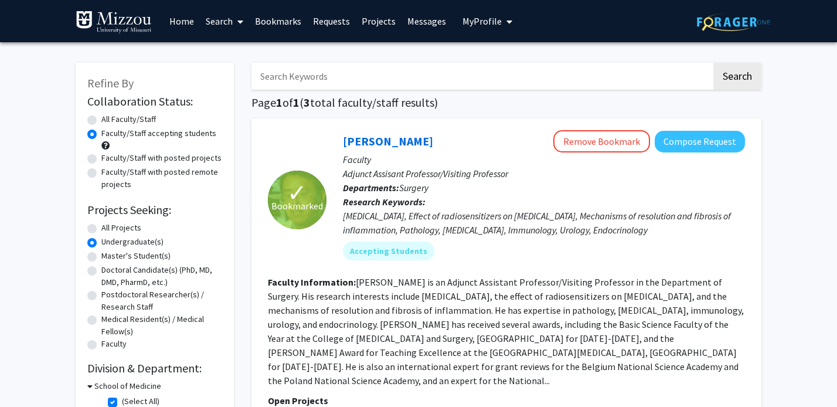
scroll to position [45, 0]
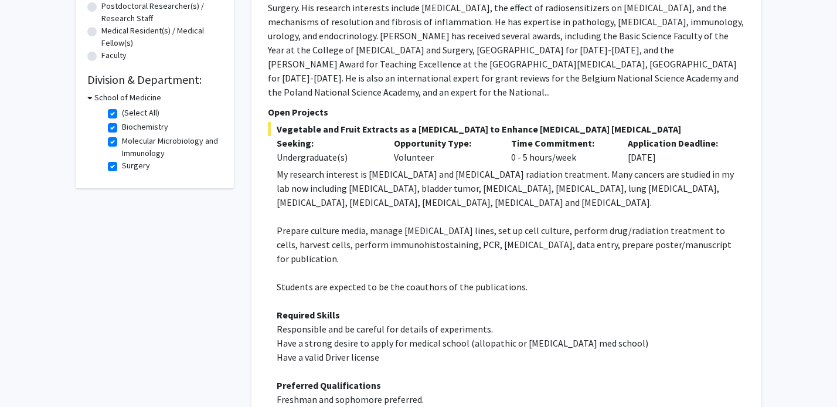
scroll to position [289, 0]
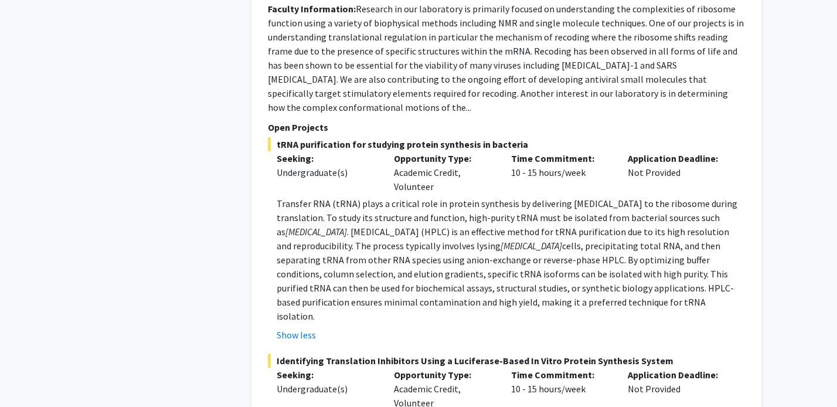
scroll to position [1853, 0]
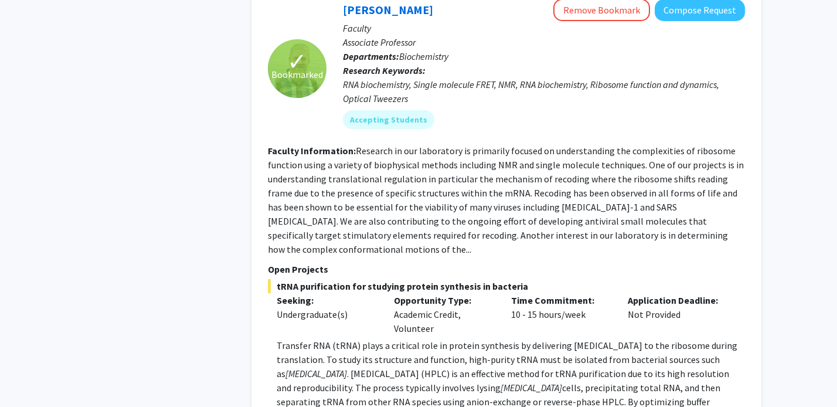
scroll to position [1712, 0]
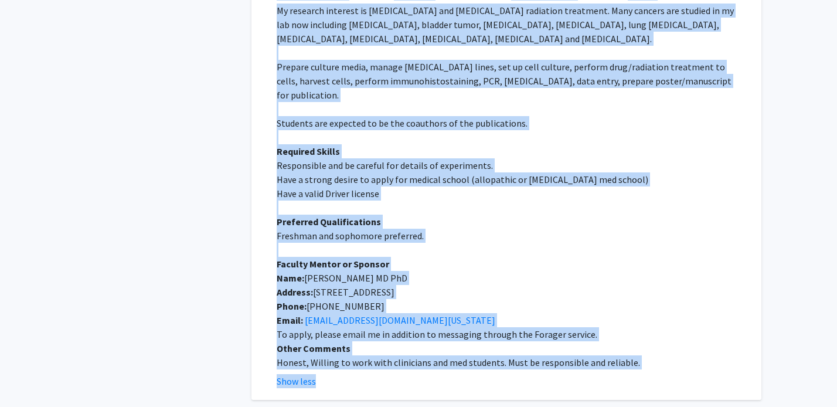
scroll to position [909, 0]
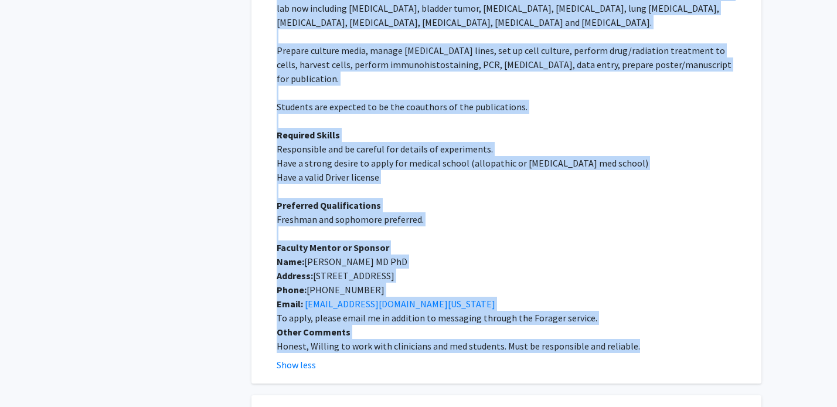
drag, startPoint x: 337, startPoint y: 37, endPoint x: 635, endPoint y: 303, distance: 399.6
copy fg-search-faculty "Yujiang Fang Remove Bookmark Compose Request Faculty Adjunct Assisant Professor…"
click at [482, 226] on p at bounding box center [511, 233] width 468 height 14
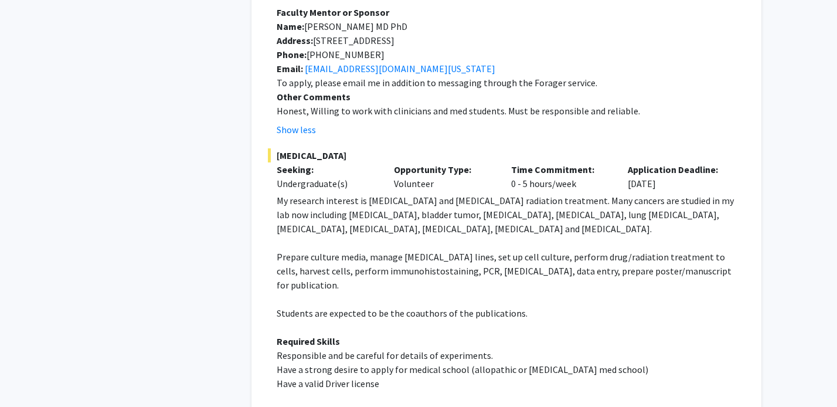
scroll to position [0, 0]
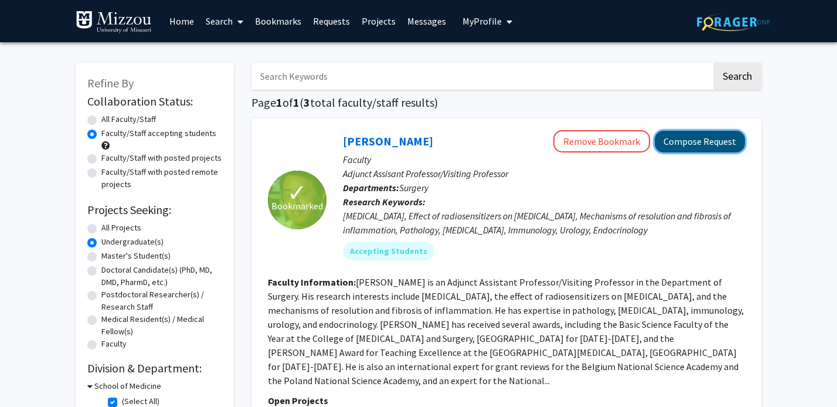
click at [697, 144] on button "Compose Request" at bounding box center [699, 142] width 90 height 22
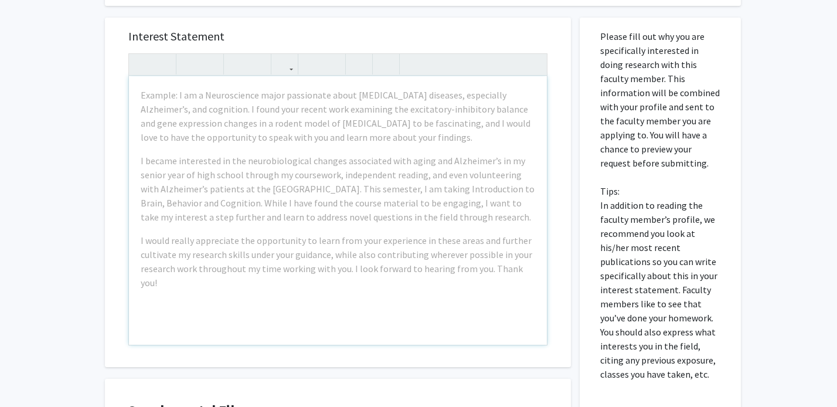
scroll to position [380, 0]
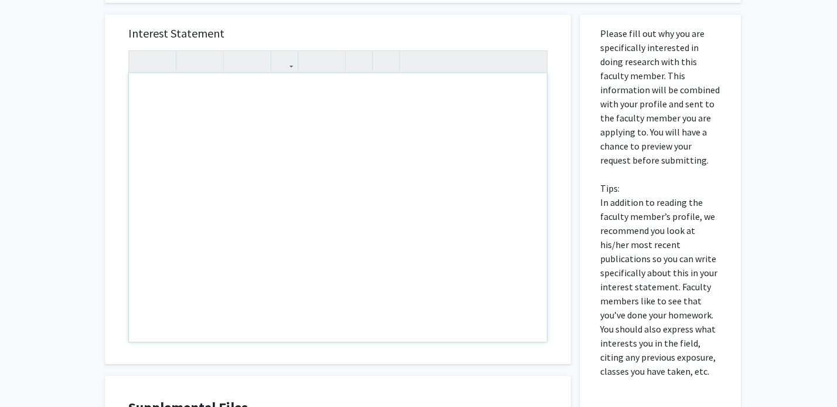
click at [470, 284] on div "Note to users with screen readers: Please press Alt+0 or Option+0 to deactivate…" at bounding box center [338, 207] width 418 height 268
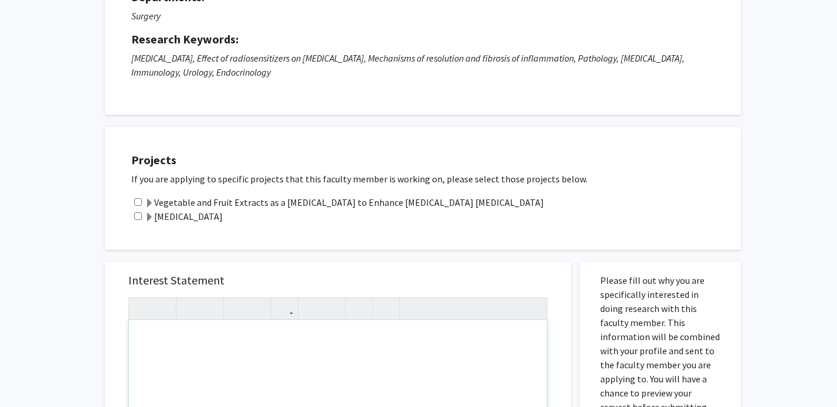
scroll to position [0, 0]
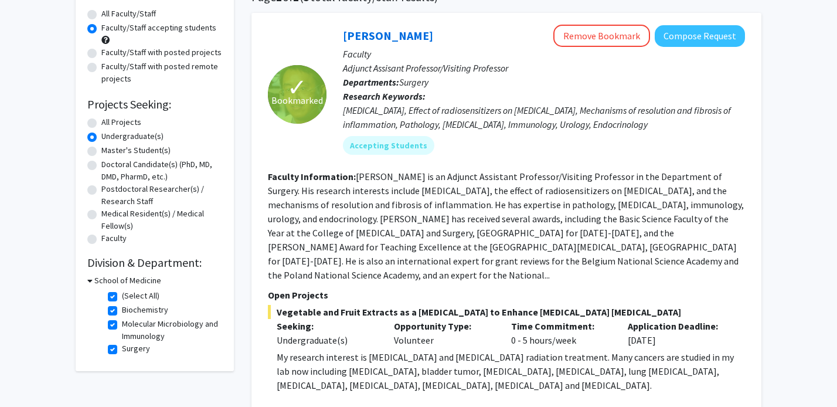
scroll to position [112, 0]
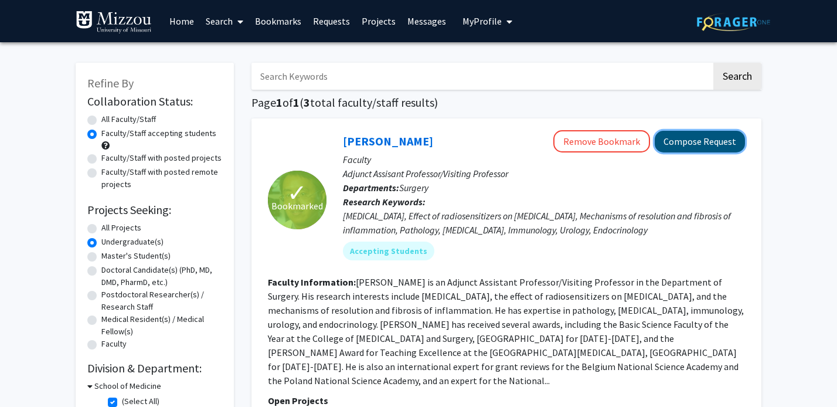
click at [678, 148] on button "Compose Request" at bounding box center [699, 142] width 90 height 22
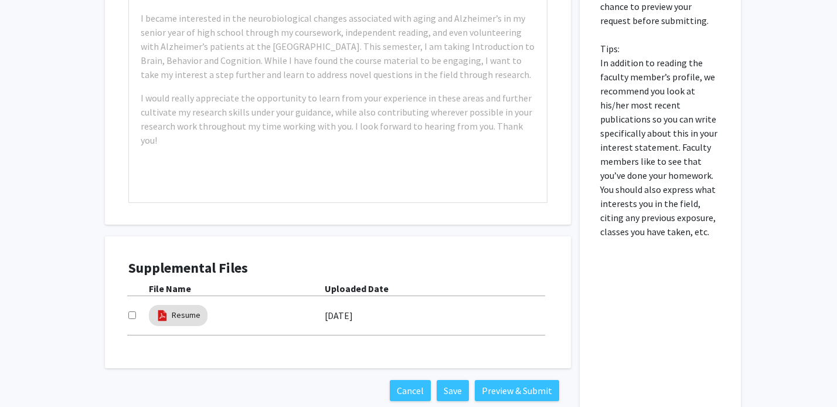
scroll to position [556, 0]
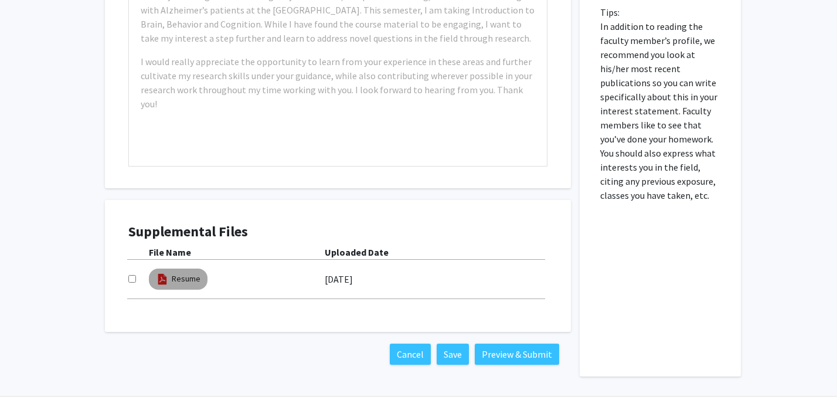
click at [158, 279] on img at bounding box center [162, 278] width 13 height 13
click at [134, 279] on input "checkbox" at bounding box center [132, 279] width 8 height 8
checkbox input "false"
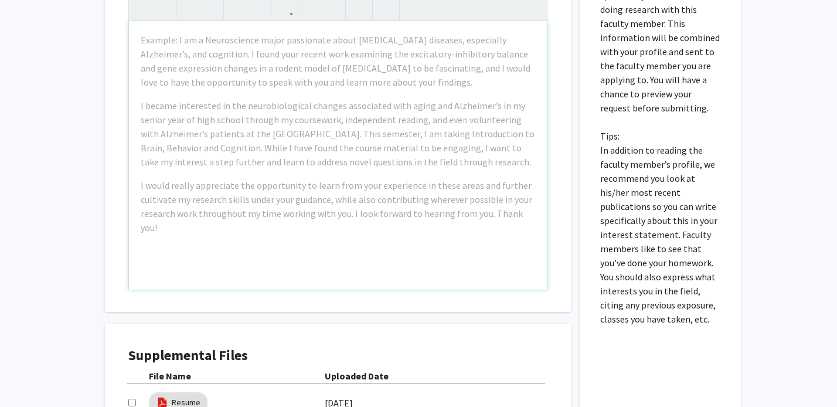
scroll to position [411, 0]
